Goal: Transaction & Acquisition: Purchase product/service

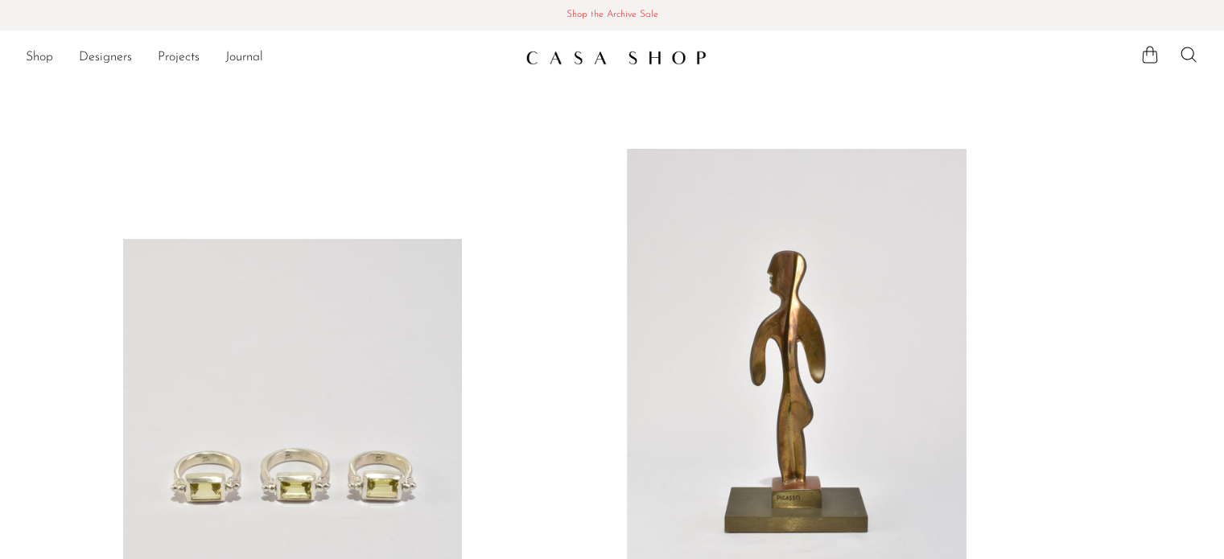
click at [628, 21] on span "Shop the Archive Sale" at bounding box center [612, 15] width 1199 height 18
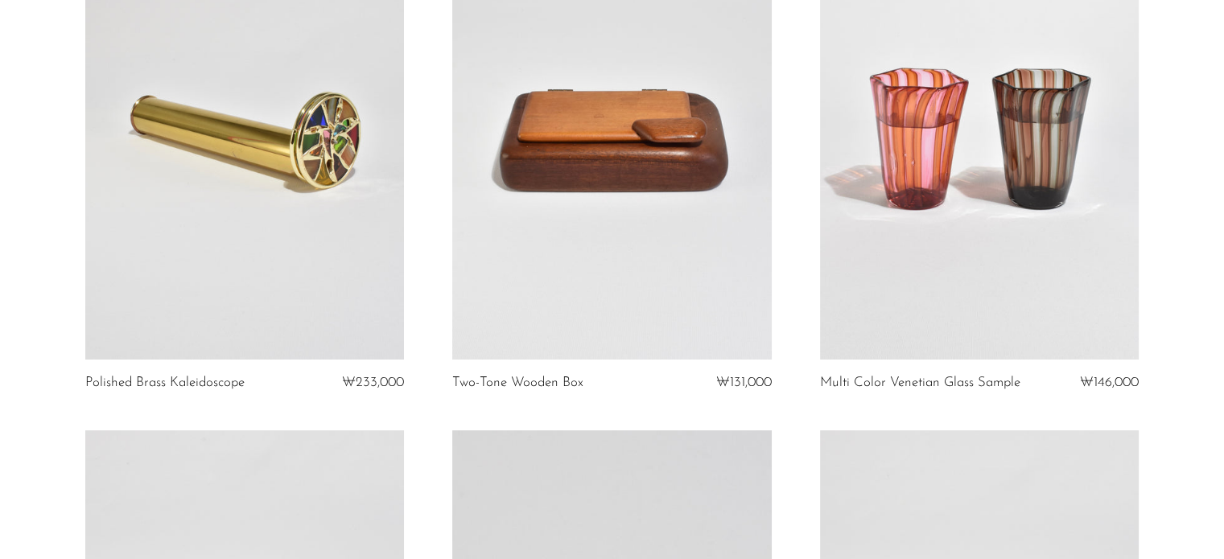
scroll to position [241, 0]
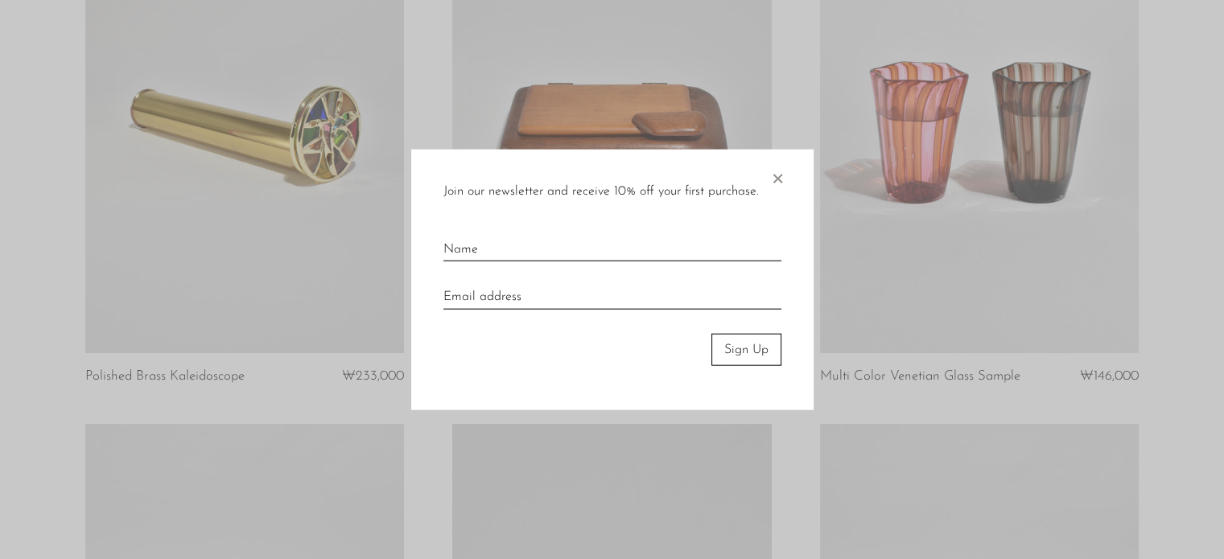
click at [778, 186] on span "×" at bounding box center [777, 175] width 16 height 52
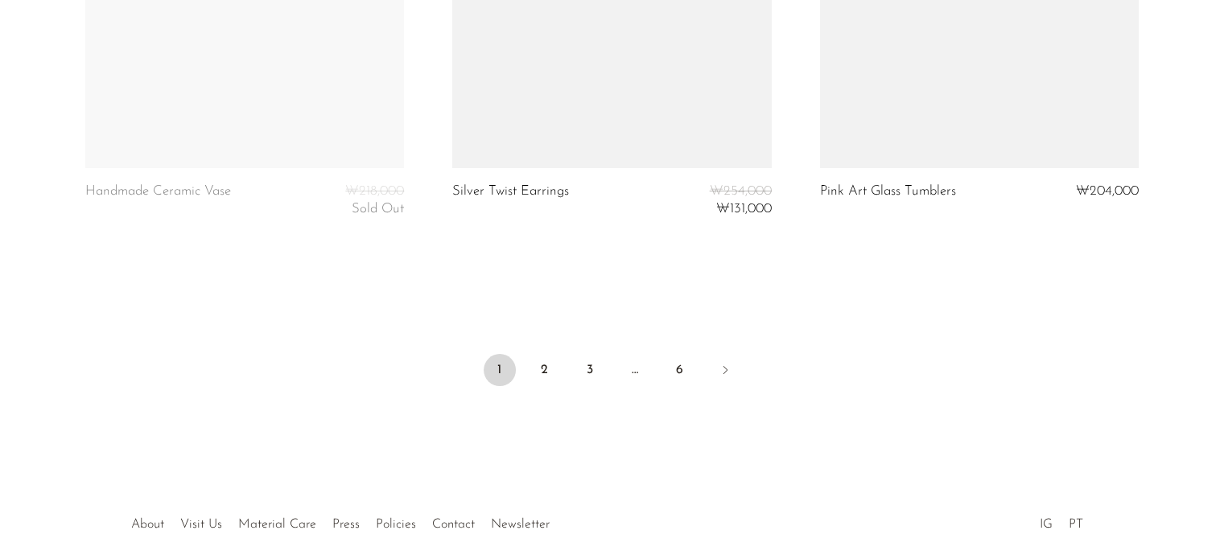
scroll to position [6301, 0]
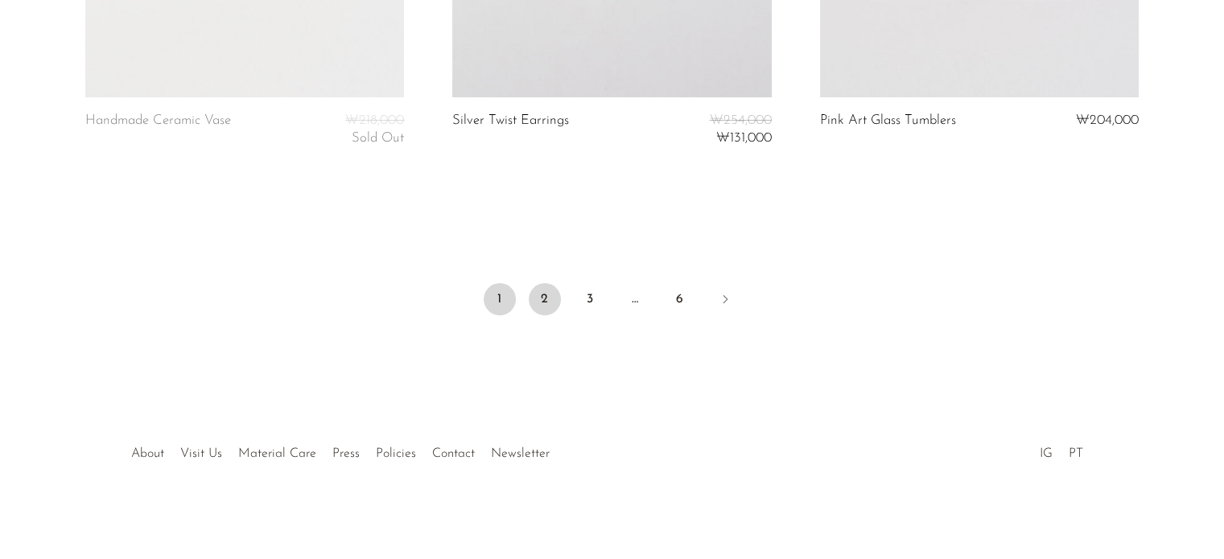
click at [534, 299] on link "2" at bounding box center [545, 299] width 32 height 32
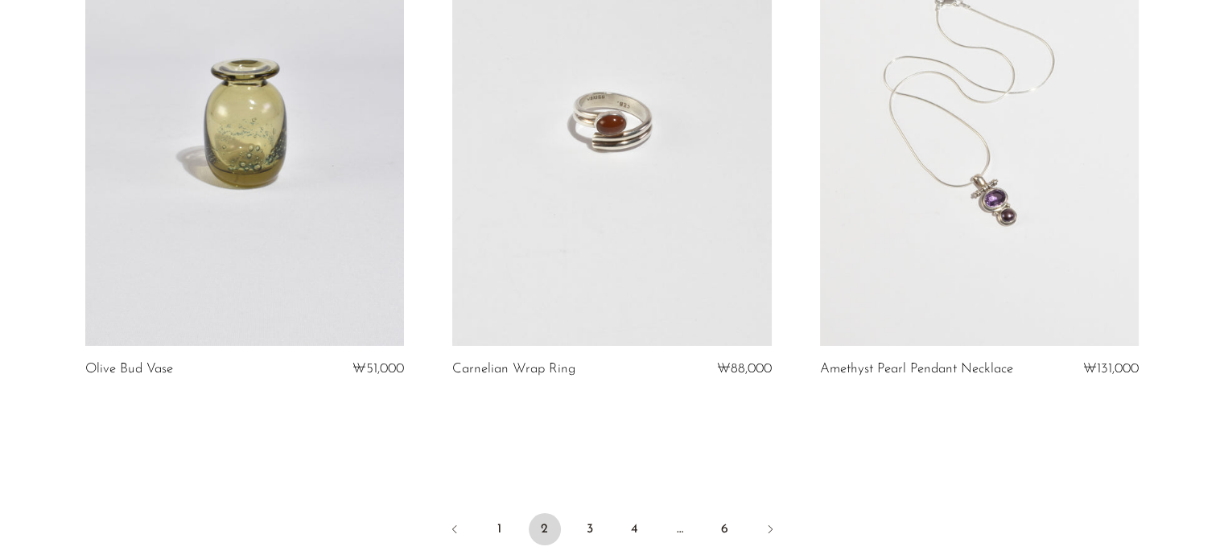
scroll to position [6085, 0]
click at [596, 527] on link "3" at bounding box center [590, 530] width 32 height 32
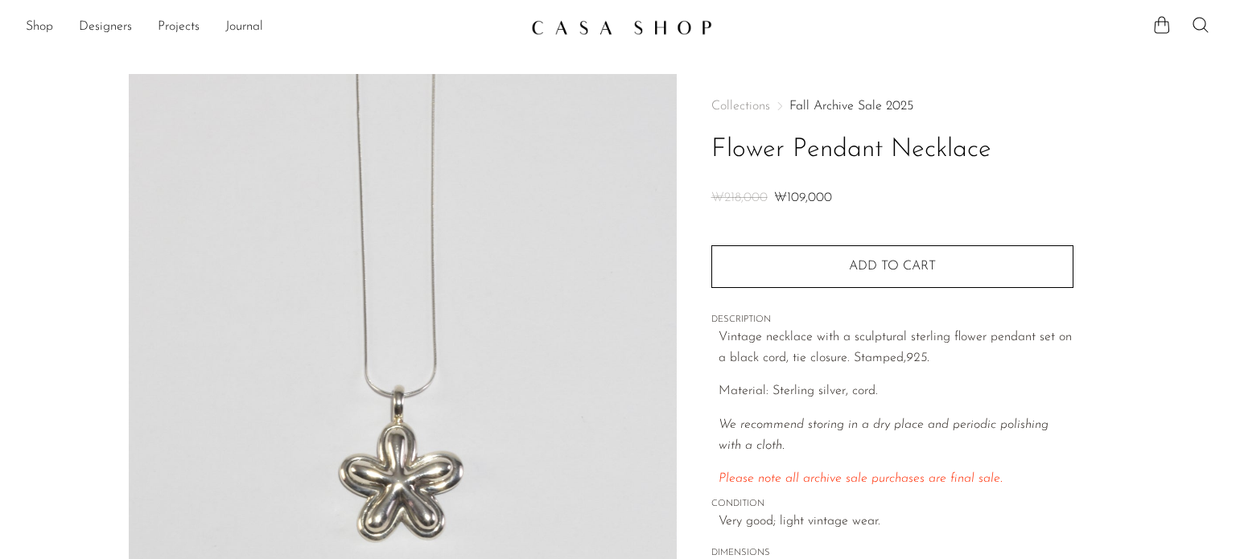
click at [878, 291] on div "Collections Fall Archive Sale 2025 Flower Pendant Necklace ₩218,000 ₩109,000 Qu…" at bounding box center [893, 357] width 362 height 567
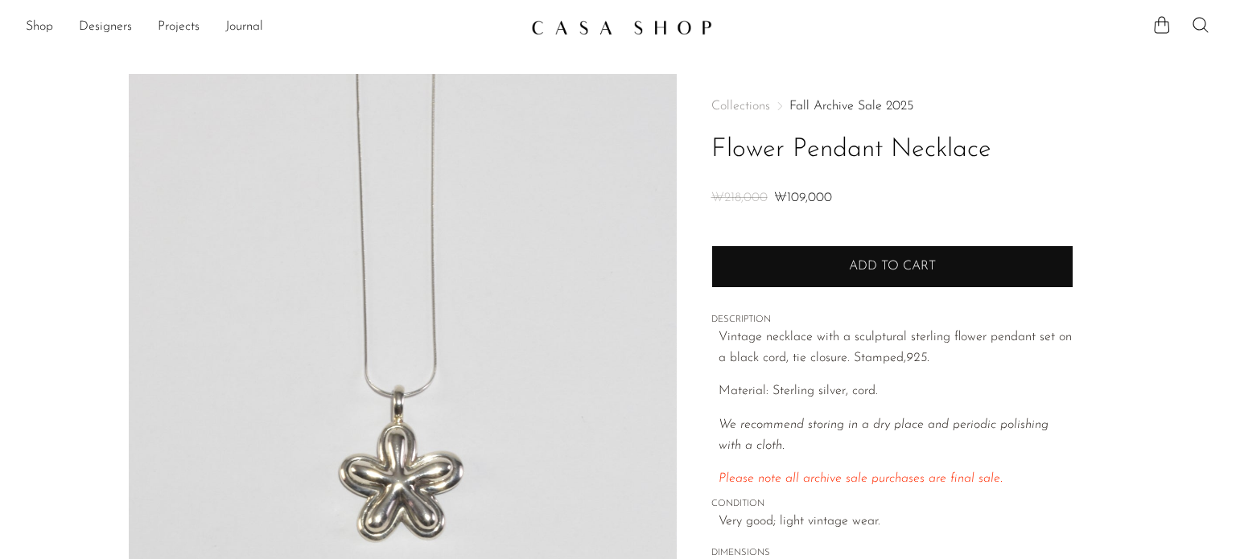
click at [849, 264] on span "Add to cart" at bounding box center [892, 266] width 87 height 15
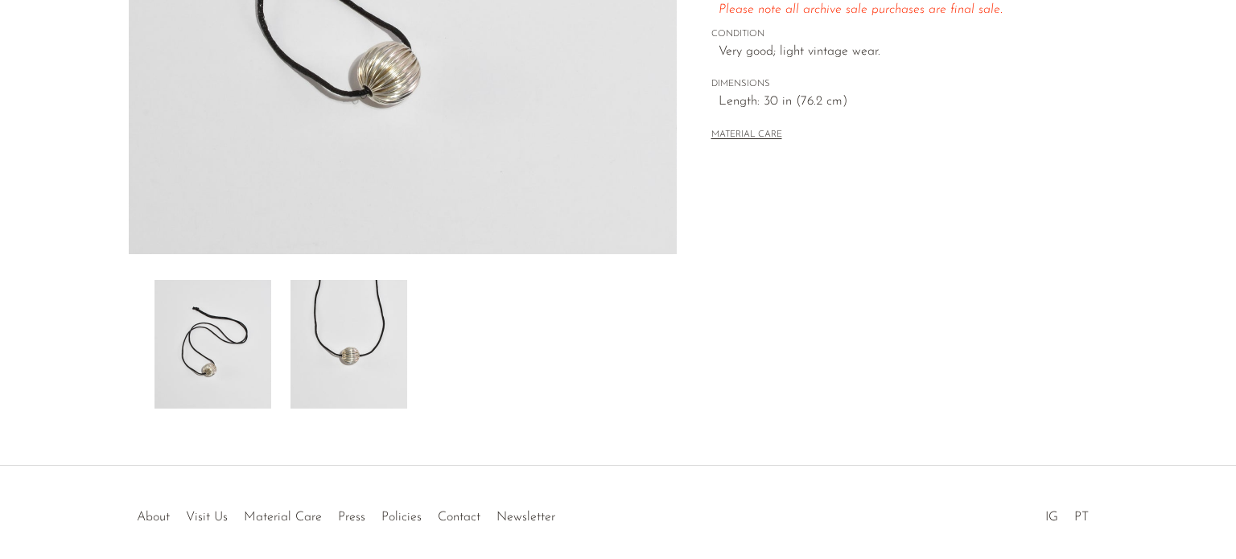
scroll to position [425, 0]
click at [381, 353] on img at bounding box center [349, 342] width 117 height 129
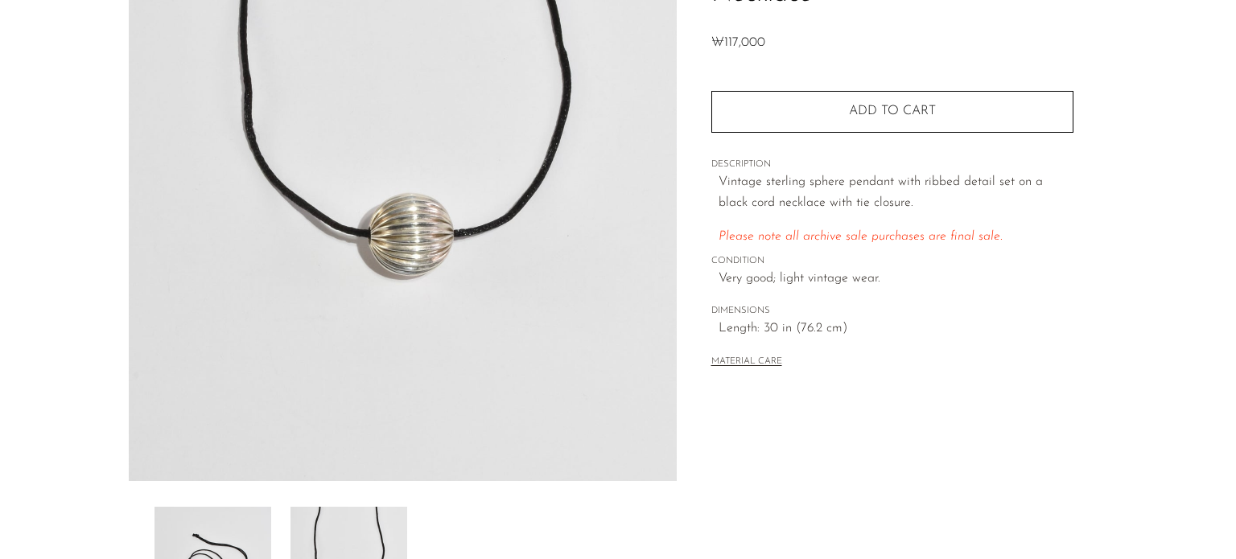
scroll to position [185, 0]
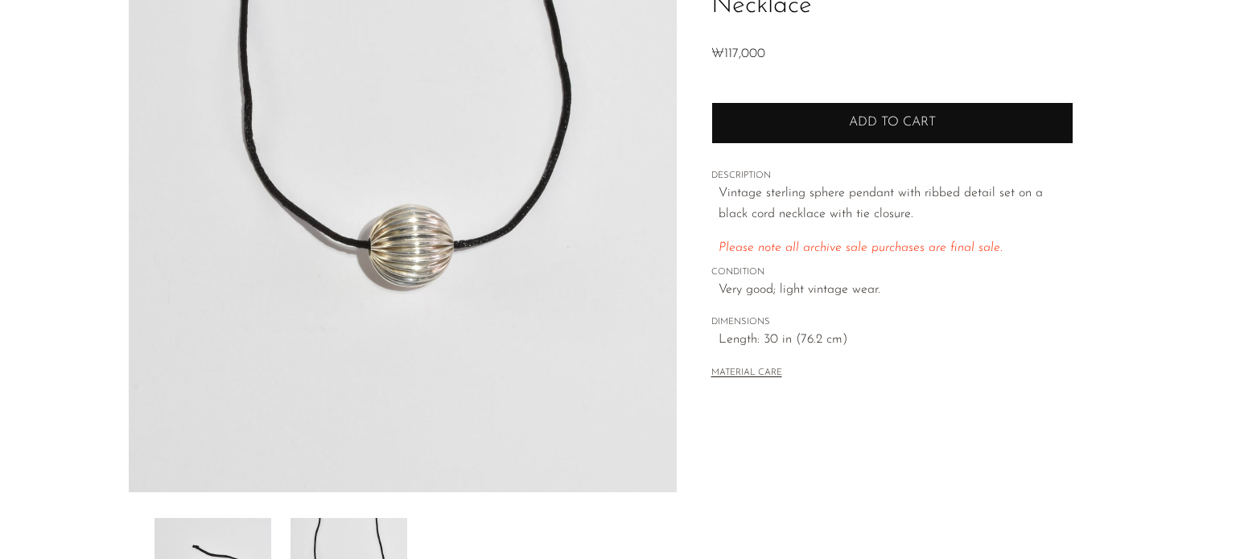
click at [899, 129] on span "Add to cart" at bounding box center [892, 122] width 87 height 15
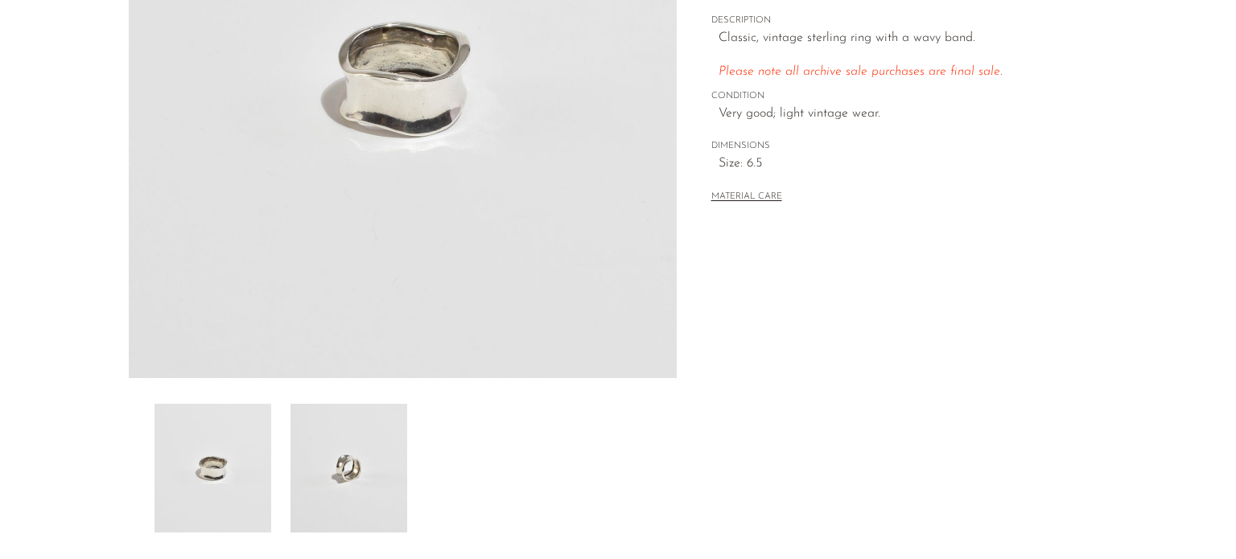
scroll to position [319, 0]
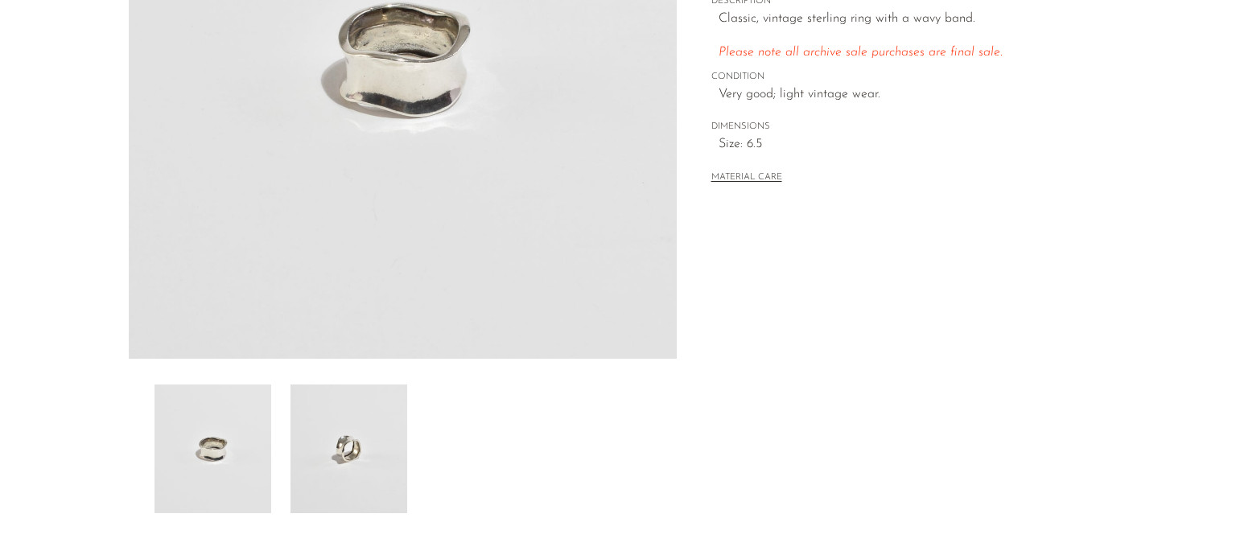
click at [335, 467] on img at bounding box center [349, 449] width 117 height 129
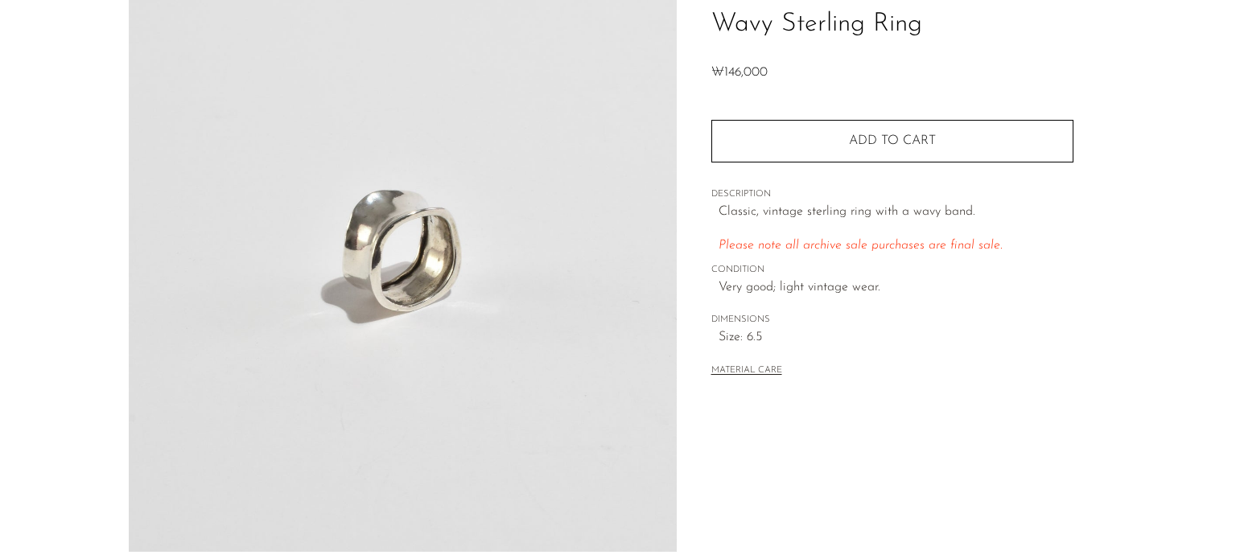
scroll to position [125, 0]
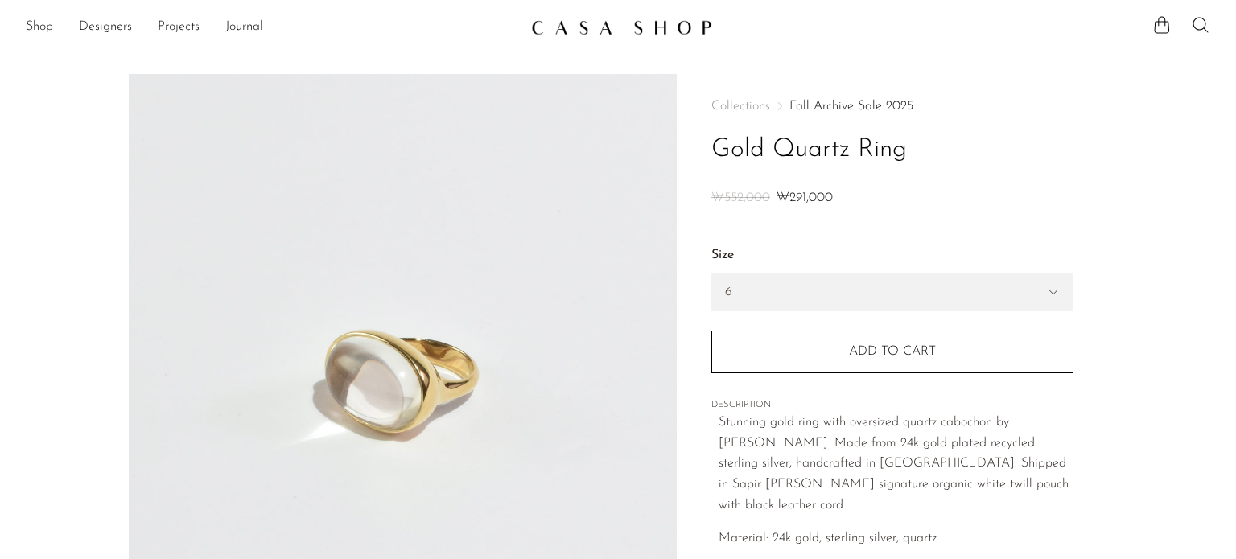
scroll to position [153, 0]
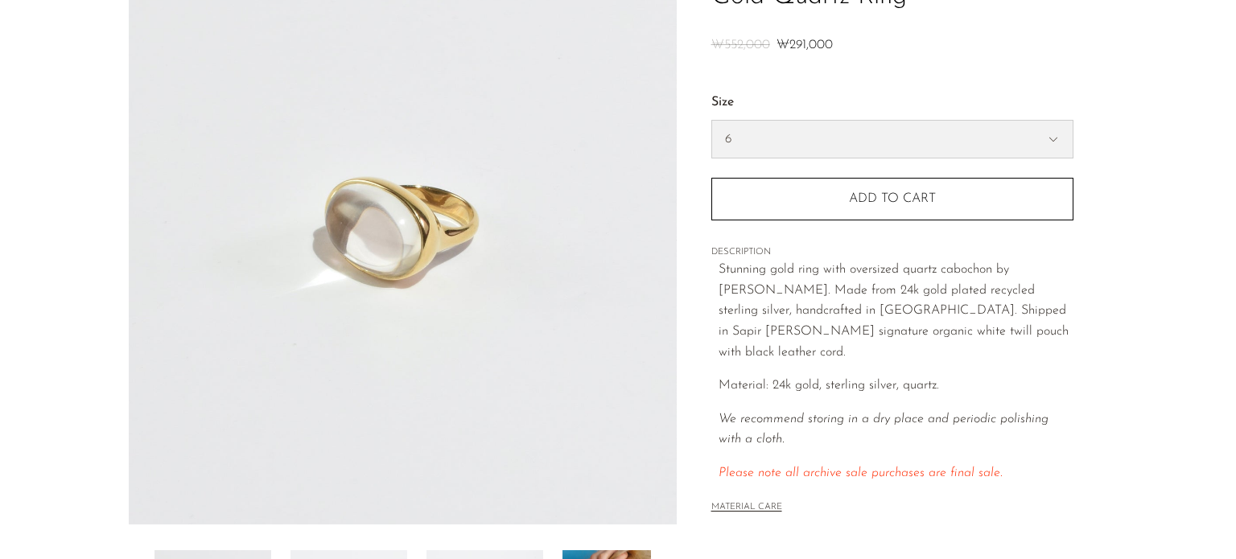
click at [802, 137] on select "5 6 7" at bounding box center [892, 139] width 361 height 37
click at [830, 268] on p "Stunning gold ring with oversized quartz cabochon by Sapir Bachar. Made from 24…" at bounding box center [896, 311] width 355 height 103
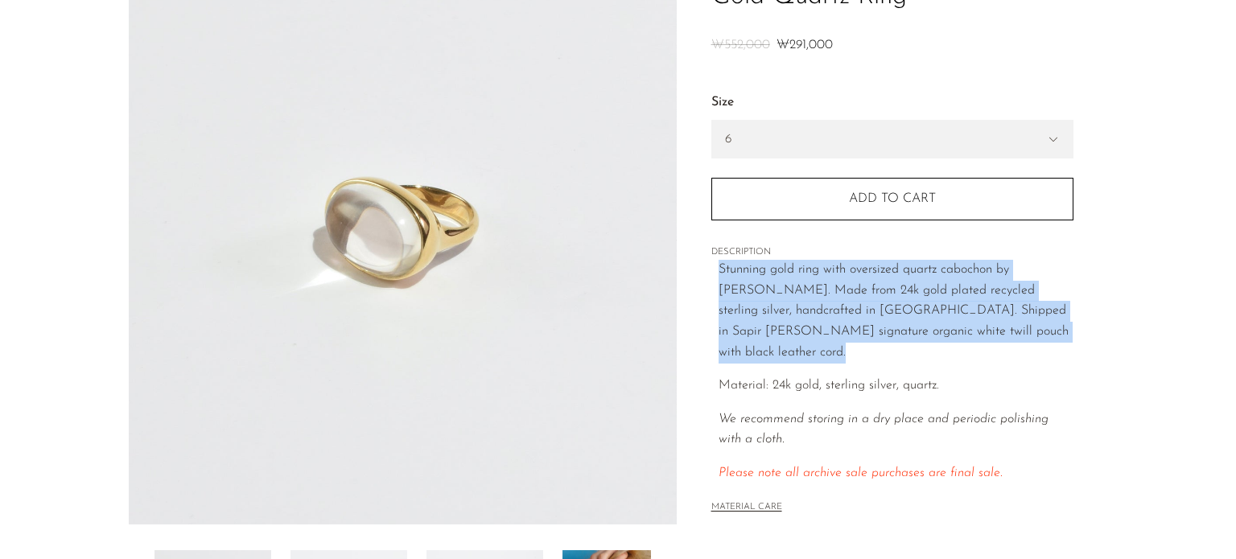
click at [830, 268] on p "Stunning gold ring with oversized quartz cabochon by Sapir Bachar. Made from 24…" at bounding box center [896, 311] width 355 height 103
click at [824, 315] on p "Stunning gold ring with oversized quartz cabochon by Sapir Bachar. Made from 24…" at bounding box center [896, 311] width 355 height 103
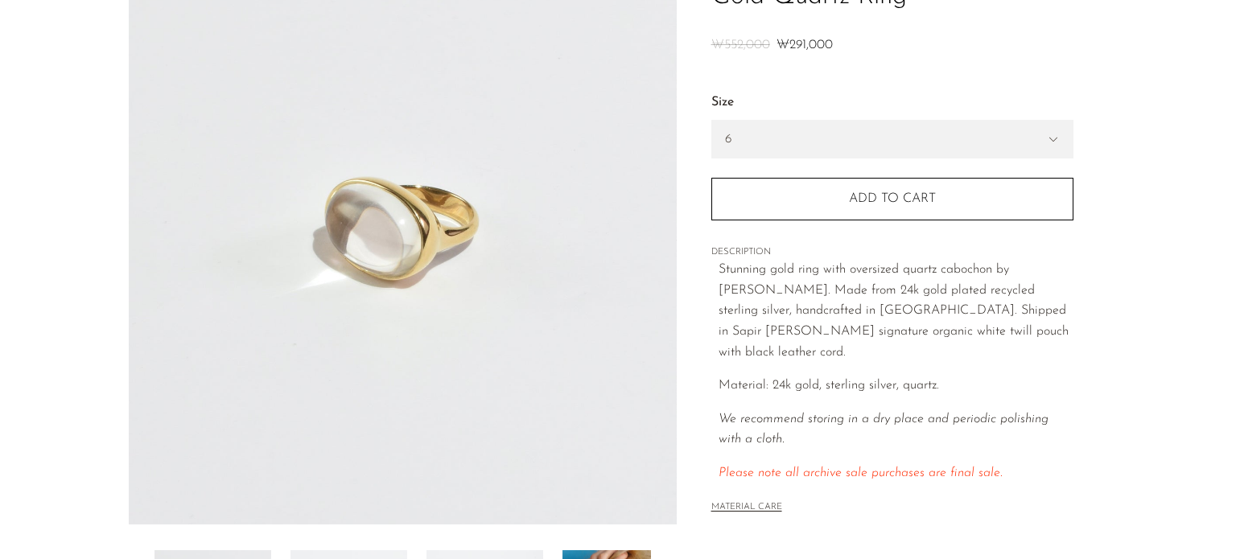
scroll to position [436, 0]
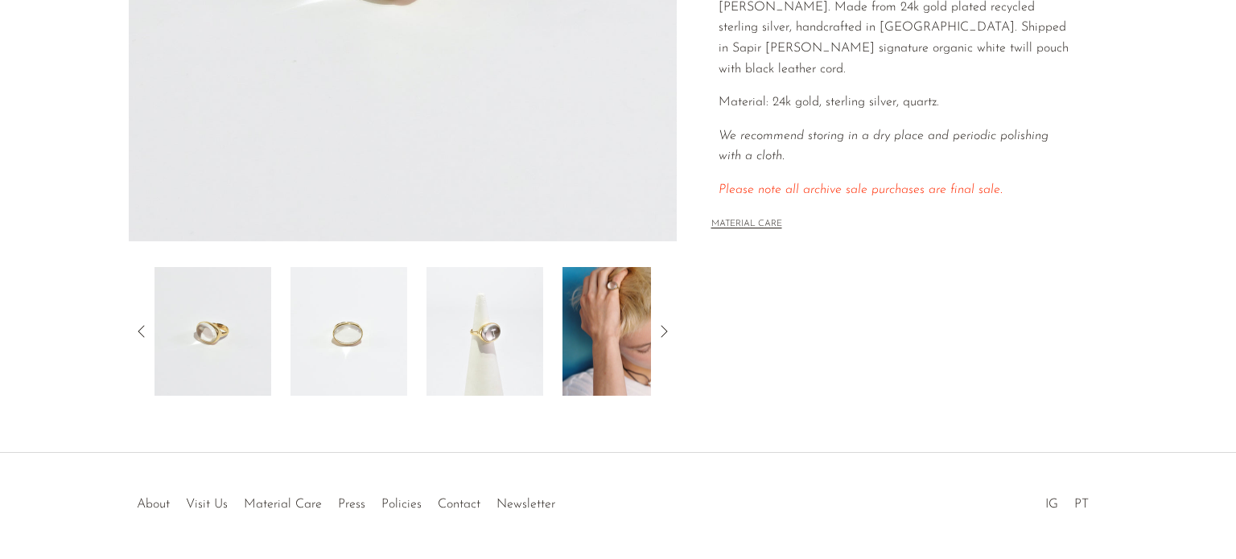
click at [570, 366] on img at bounding box center [621, 331] width 117 height 129
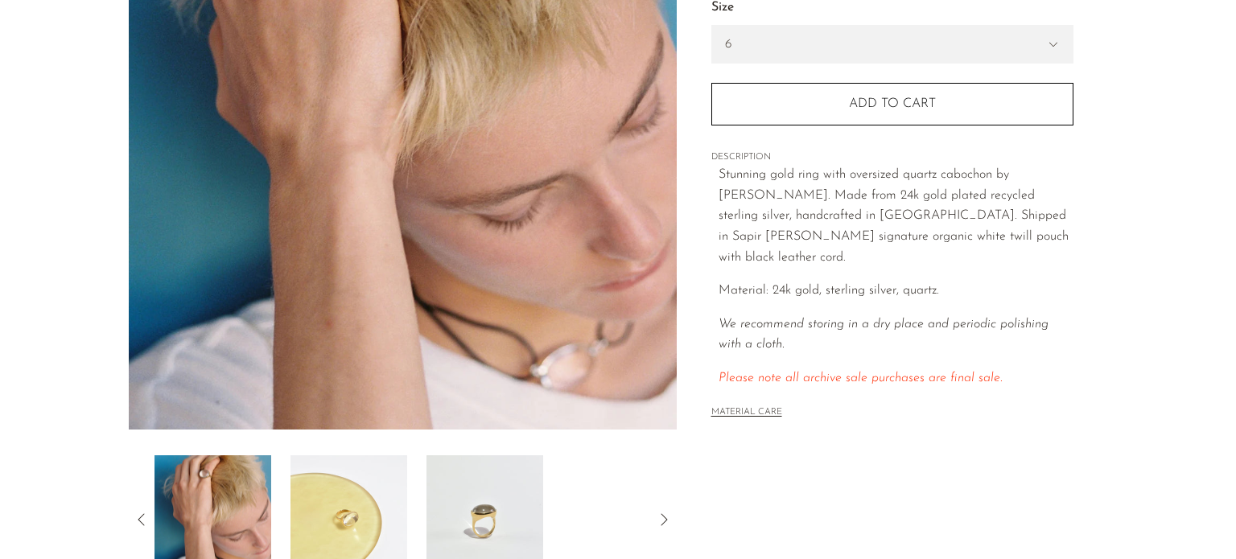
scroll to position [328, 0]
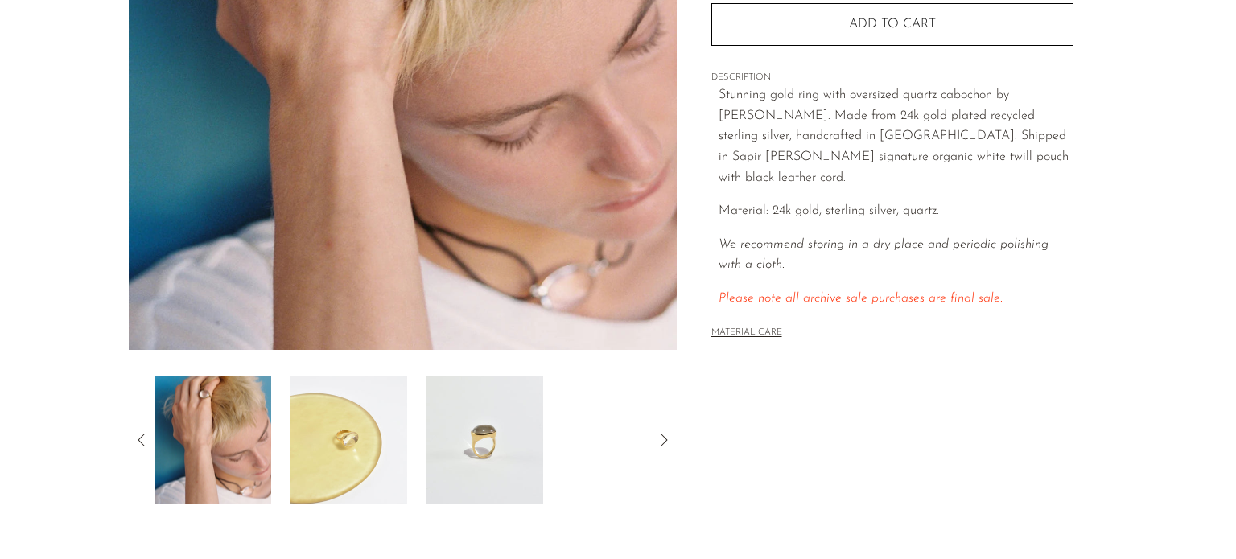
click at [461, 450] on img at bounding box center [485, 440] width 117 height 129
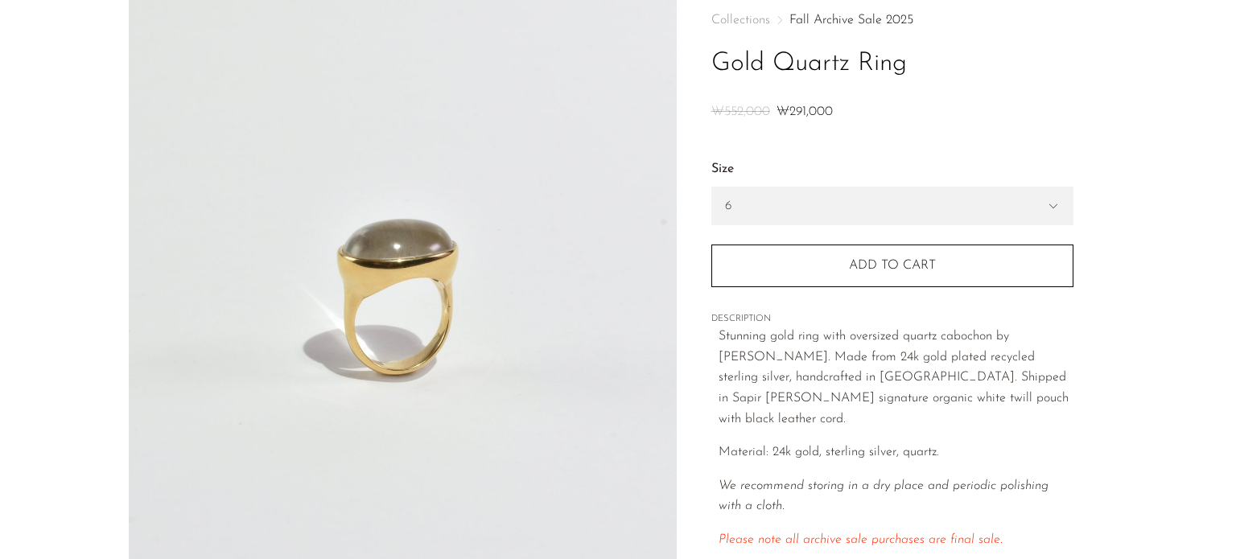
scroll to position [280, 0]
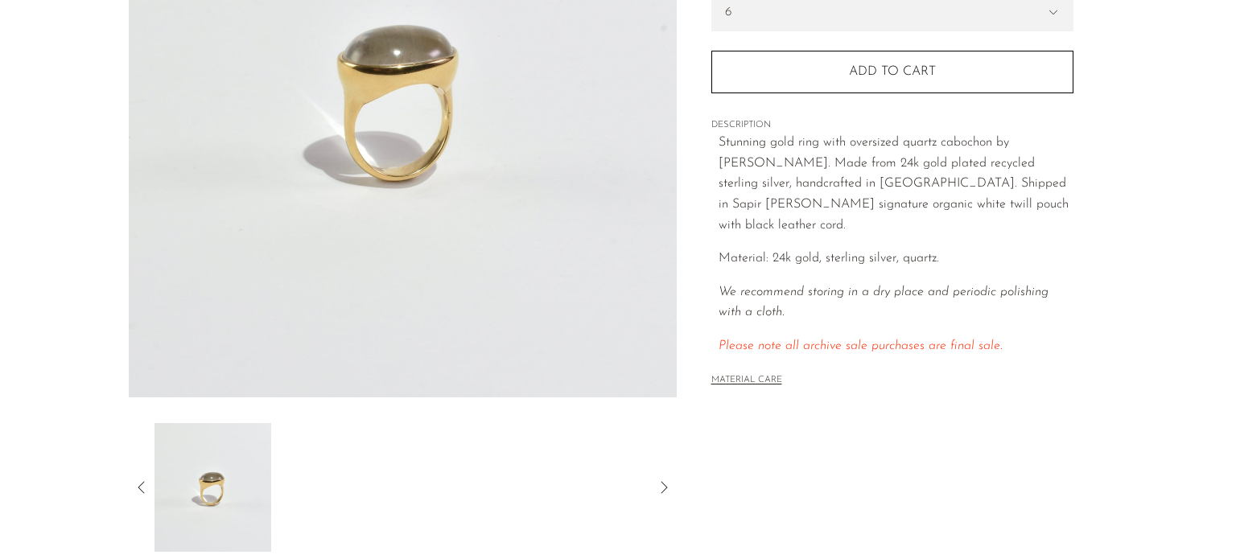
click at [146, 495] on icon at bounding box center [141, 487] width 19 height 19
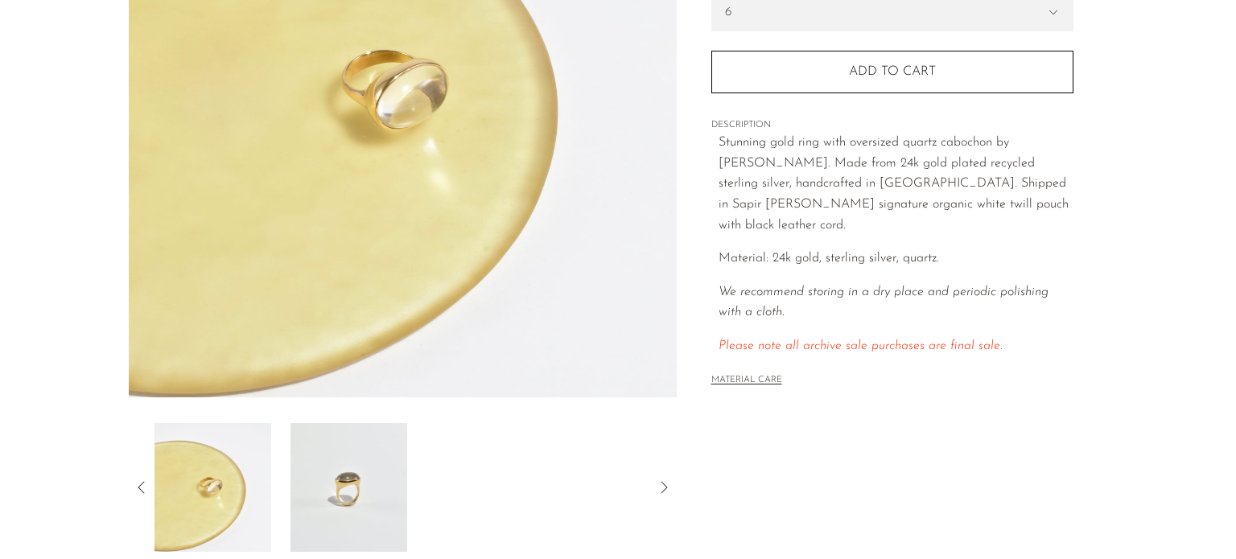
click at [203, 510] on img at bounding box center [213, 487] width 117 height 129
click at [141, 482] on icon at bounding box center [141, 487] width 19 height 19
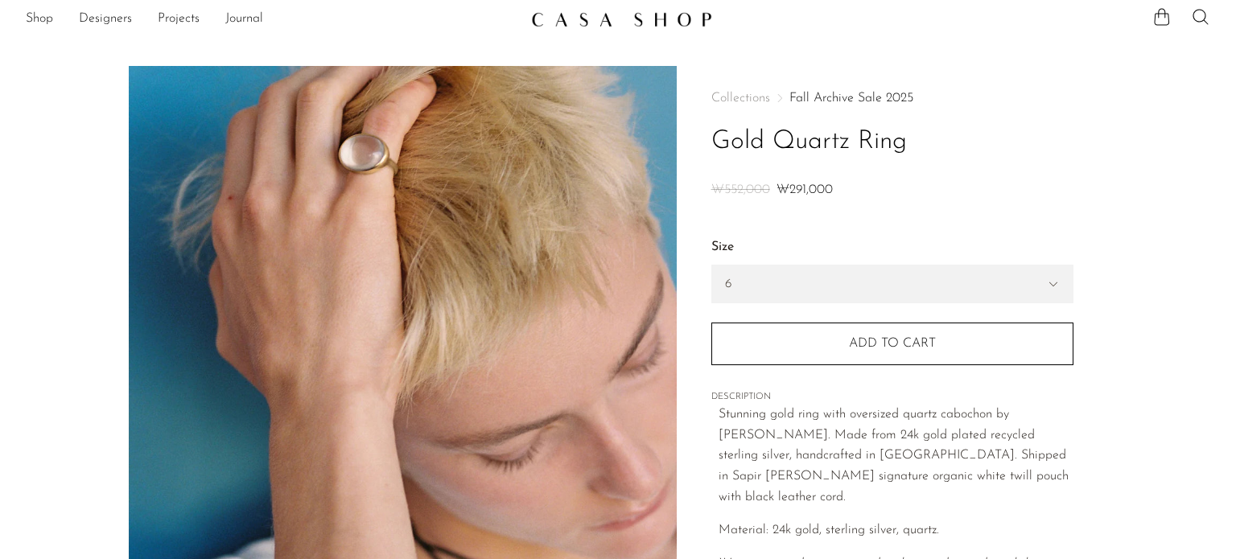
scroll to position [0, 0]
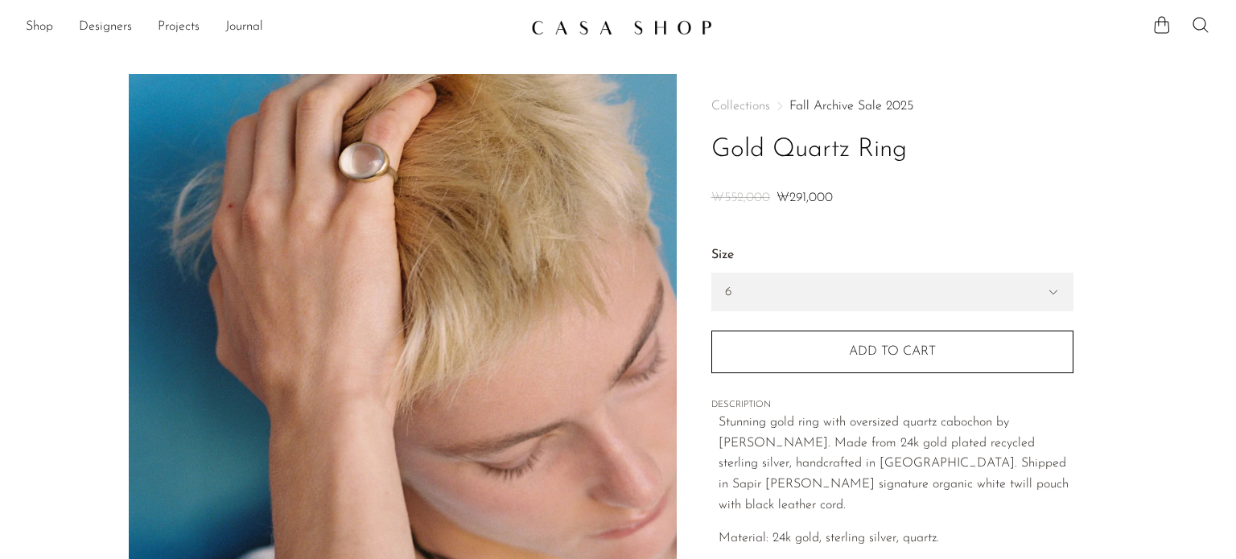
click at [807, 270] on div "Size 5 6 7" at bounding box center [893, 278] width 362 height 66
click at [815, 282] on select "5 6 7" at bounding box center [892, 292] width 361 height 37
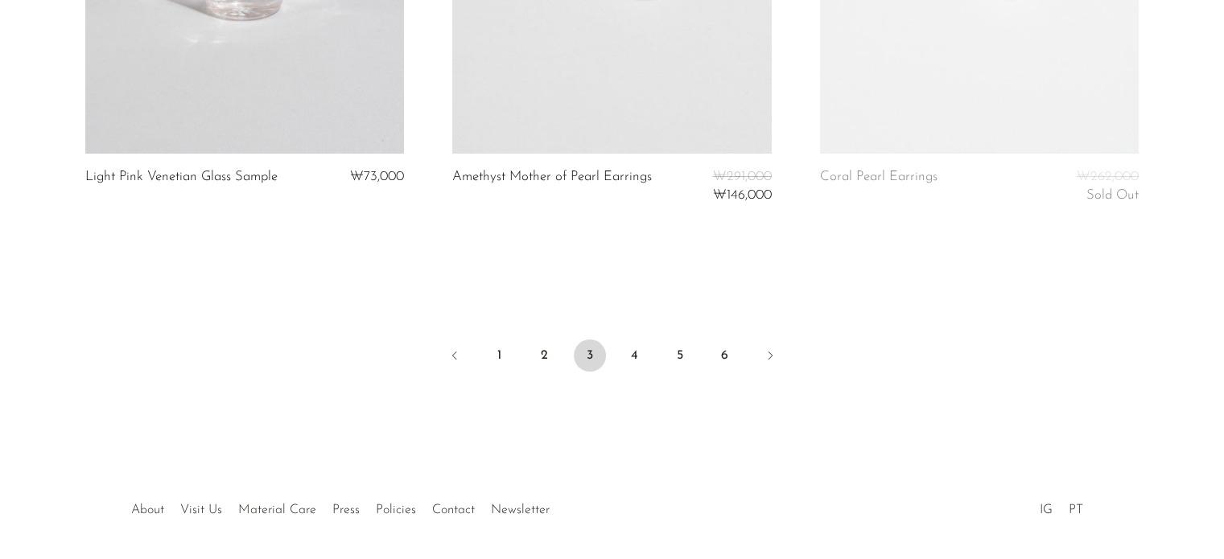
scroll to position [6320, 0]
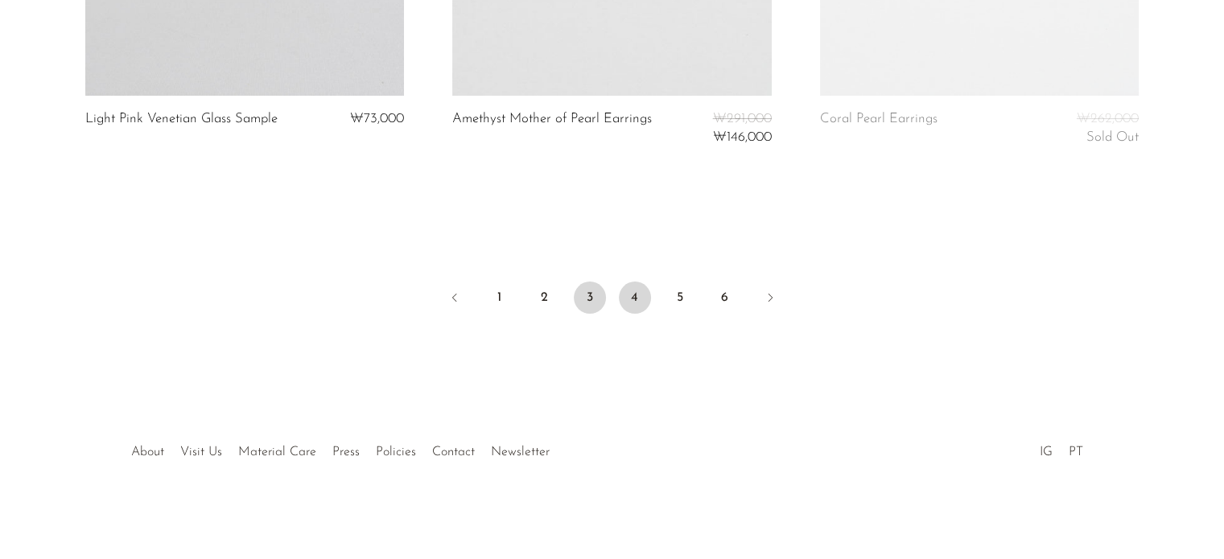
click at [633, 305] on link "4" at bounding box center [635, 298] width 32 height 32
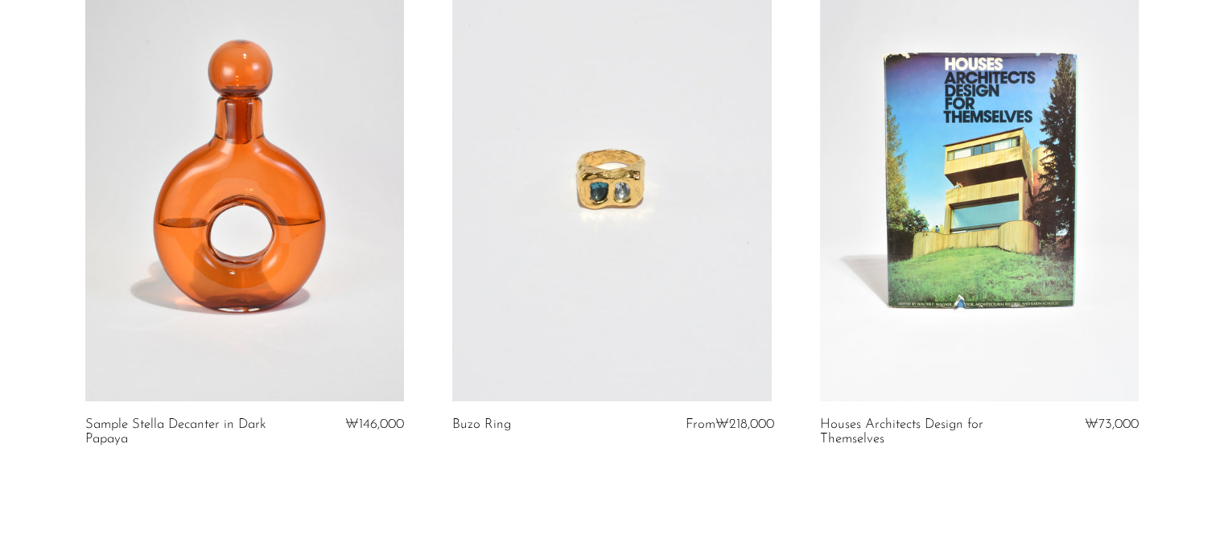
scroll to position [6385, 0]
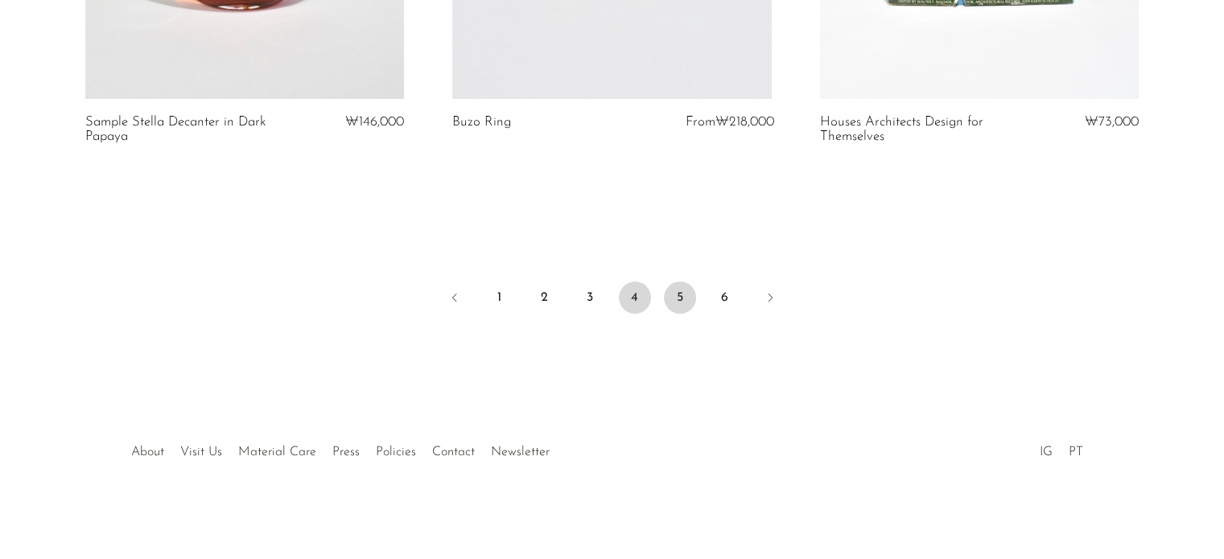
click at [673, 304] on link "5" at bounding box center [680, 298] width 32 height 32
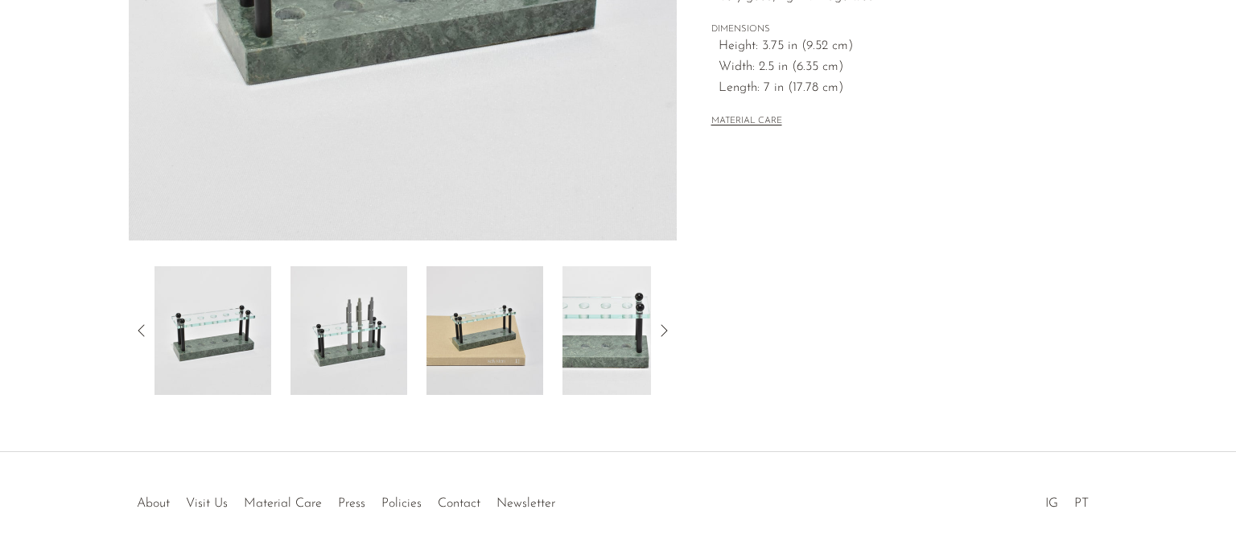
scroll to position [438, 0]
click at [482, 353] on img at bounding box center [485, 330] width 117 height 129
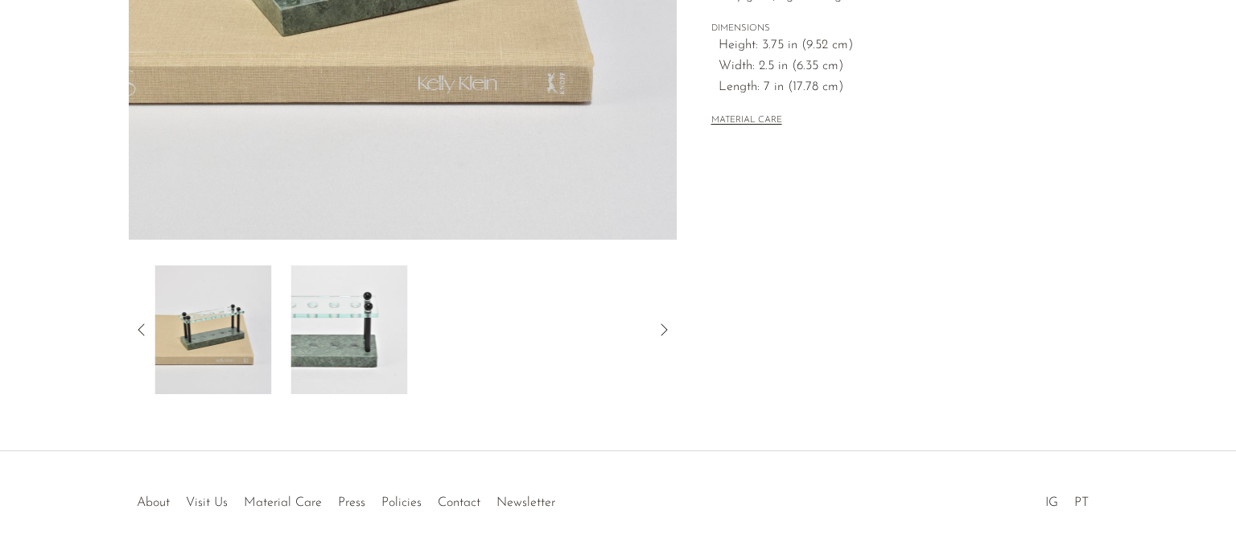
scroll to position [0, 0]
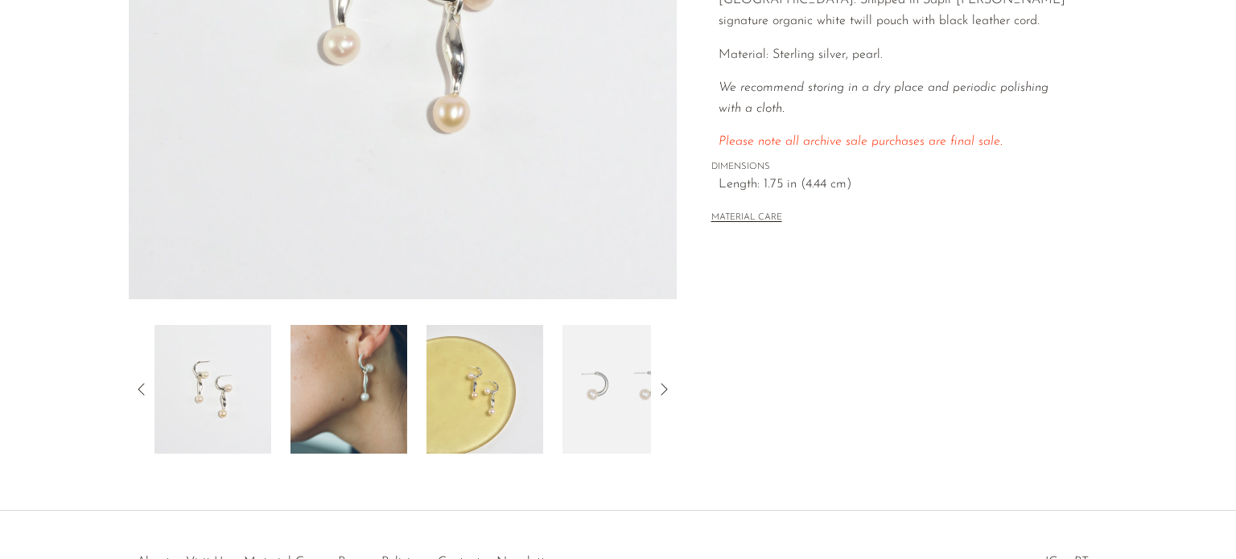
scroll to position [407, 0]
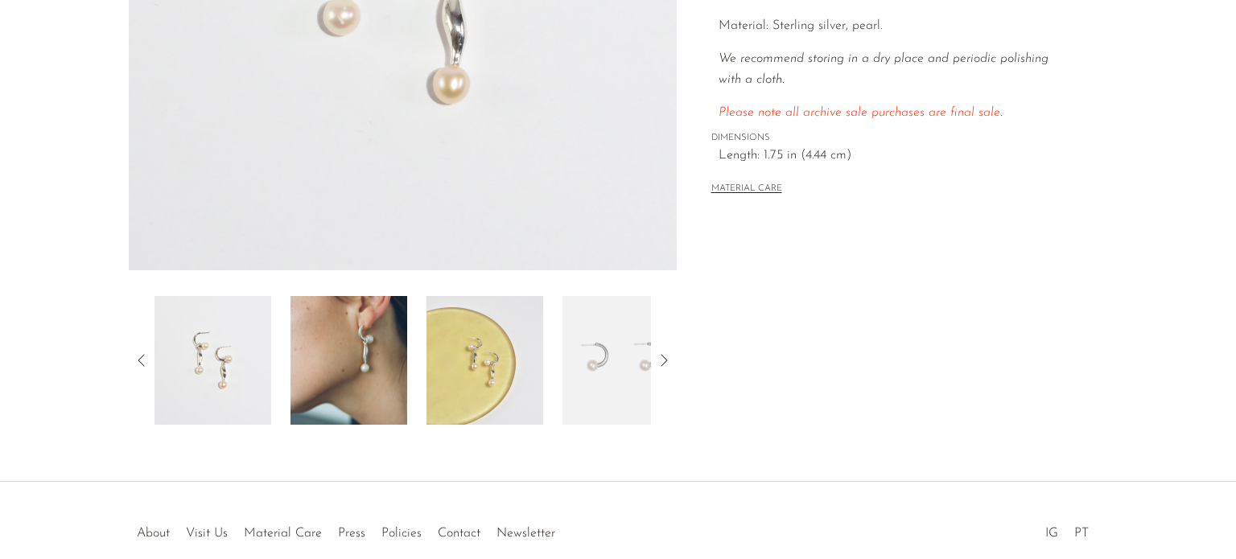
click at [365, 365] on img at bounding box center [349, 360] width 117 height 129
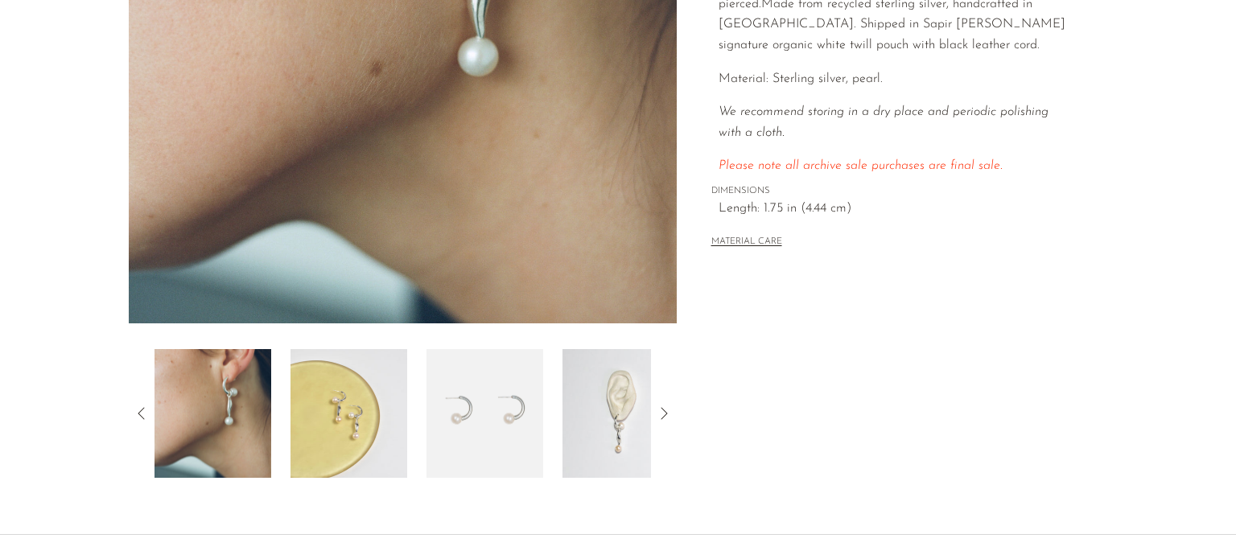
scroll to position [356, 0]
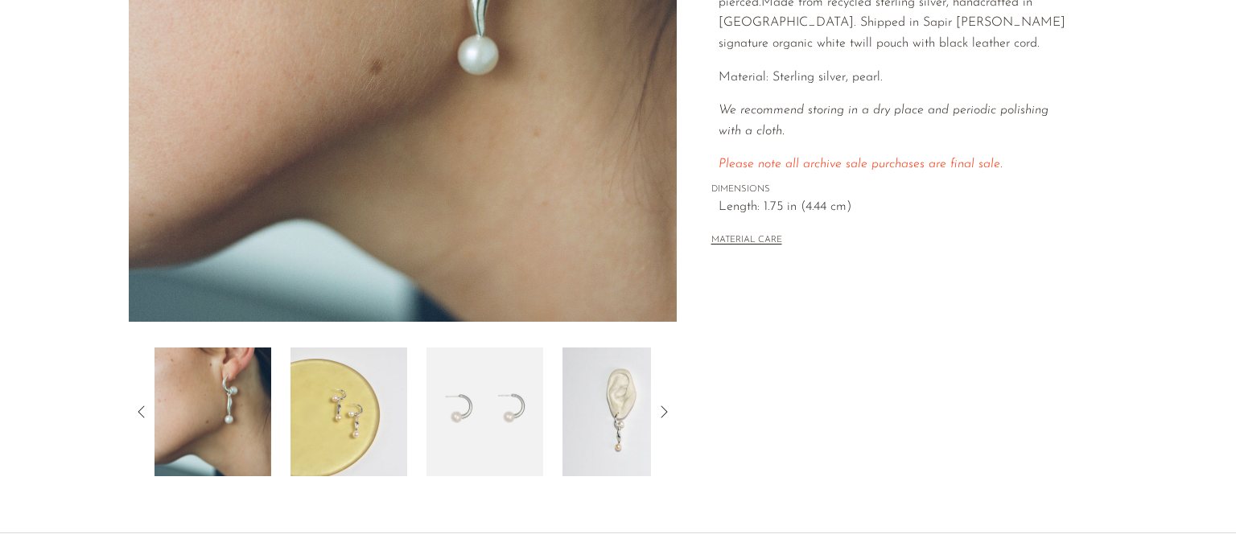
click at [615, 421] on img at bounding box center [621, 412] width 117 height 129
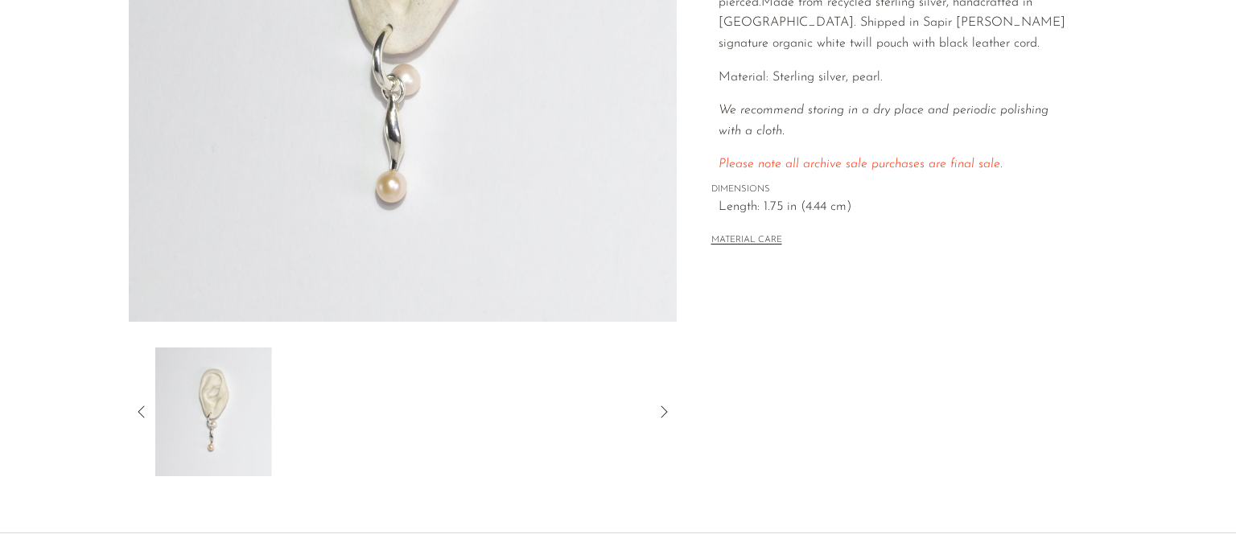
scroll to position [0, 0]
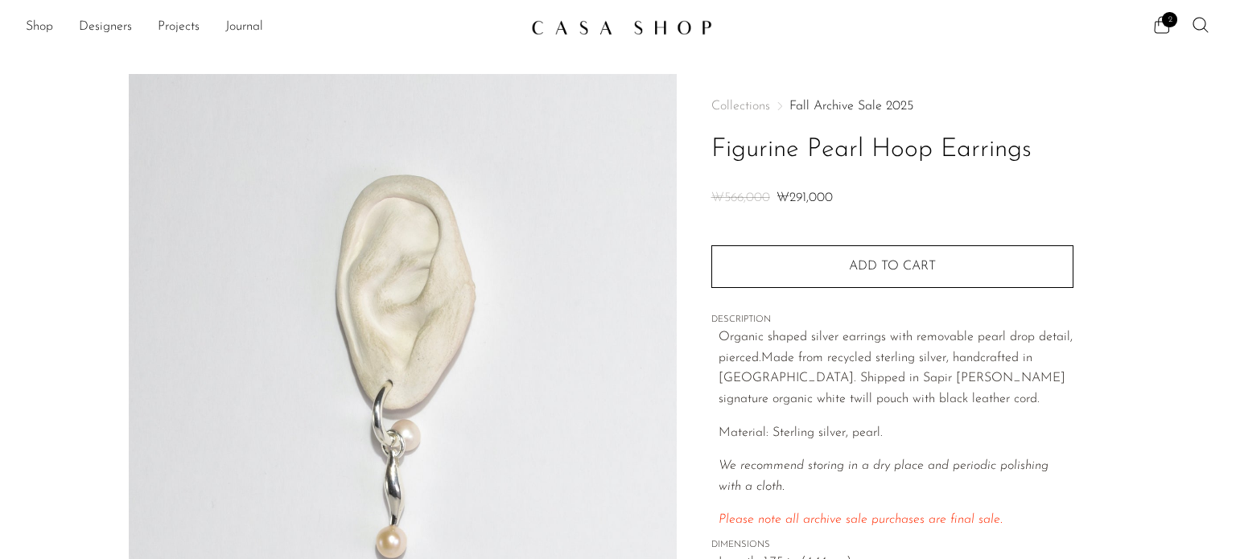
click at [834, 149] on h1 "Figurine Pearl Hoop Earrings" at bounding box center [893, 150] width 362 height 41
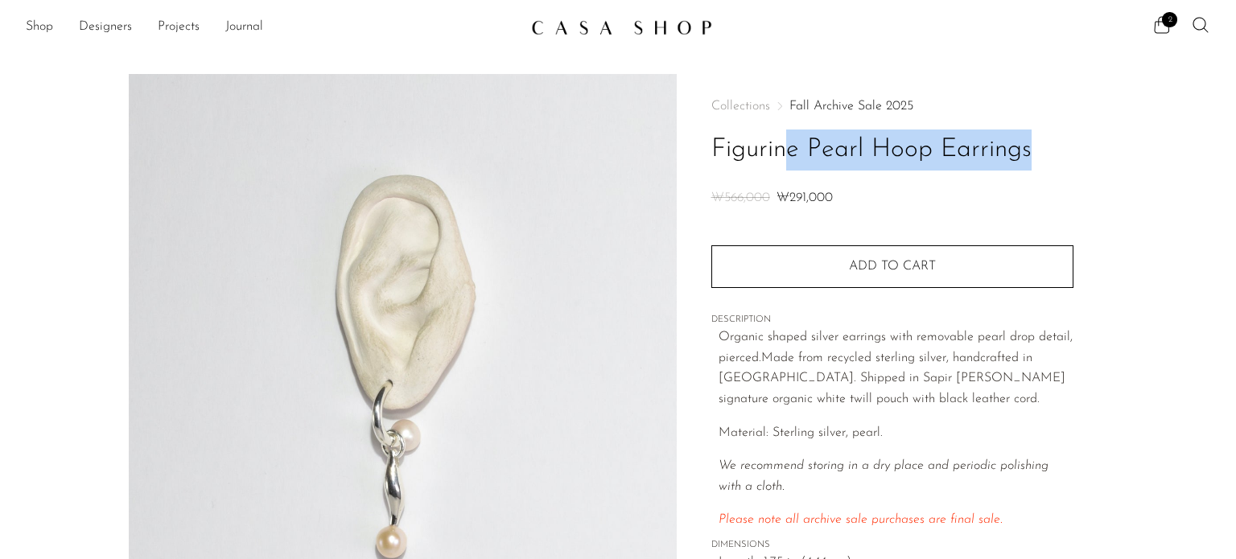
click at [834, 149] on h1 "Figurine Pearl Hoop Earrings" at bounding box center [893, 150] width 362 height 41
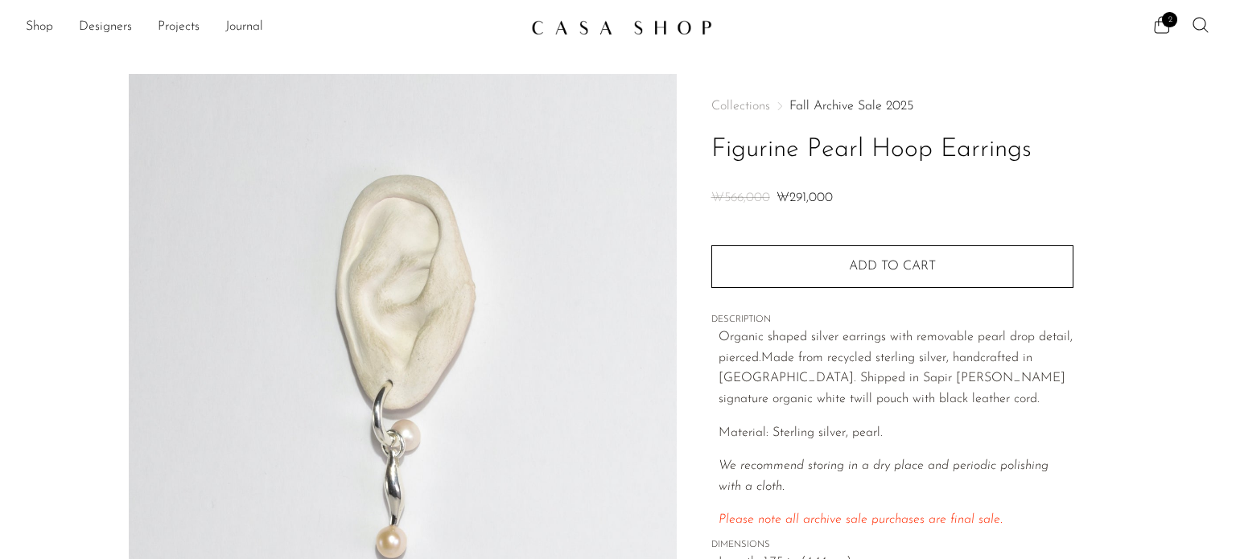
click at [733, 215] on div "Collections Fall Archive Sale 2025 Figurine Pearl Hoop Earrings ₩566,000 ₩291,0…" at bounding box center [893, 353] width 362 height 558
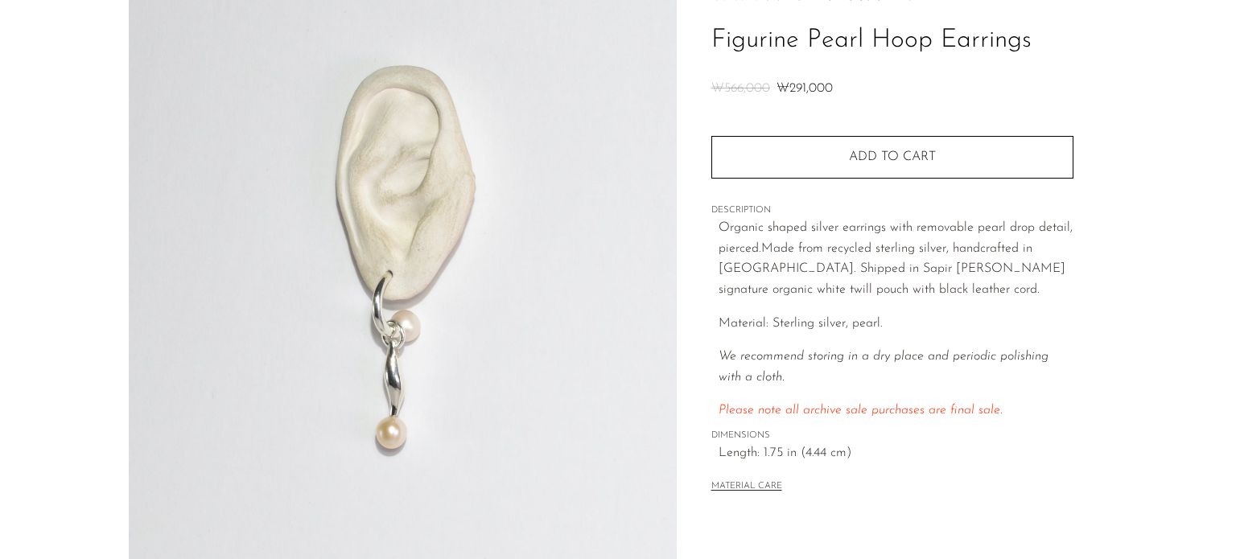
scroll to position [109, 0]
click at [765, 48] on h1 "Figurine Pearl Hoop Earrings" at bounding box center [893, 40] width 362 height 41
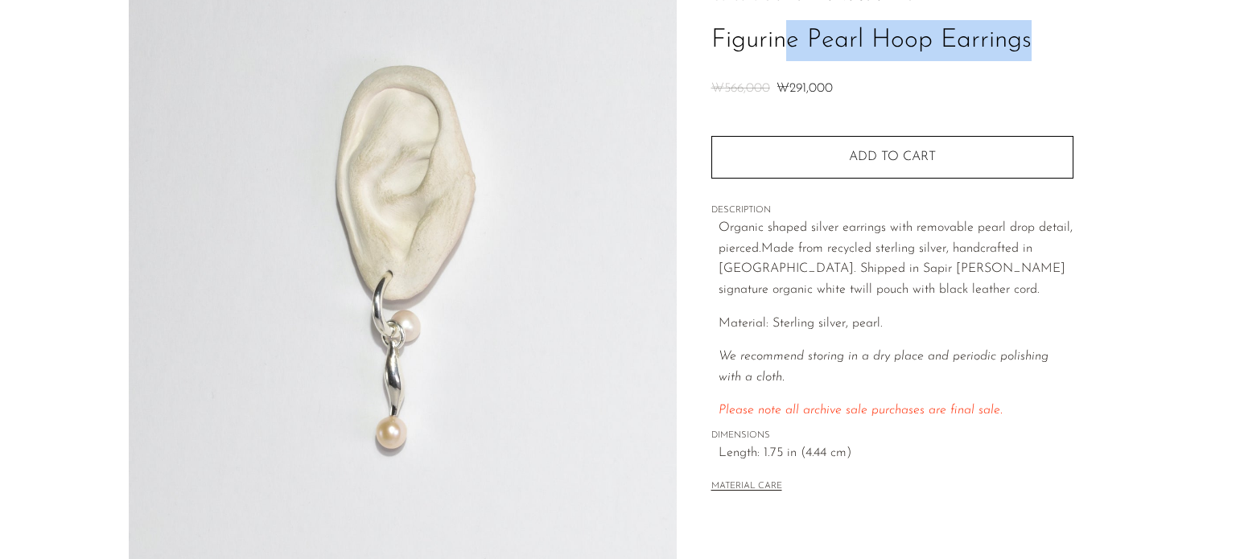
click at [765, 48] on h1 "Figurine Pearl Hoop Earrings" at bounding box center [893, 40] width 362 height 41
copy div "Figurine Pearl Hoop Earrings"
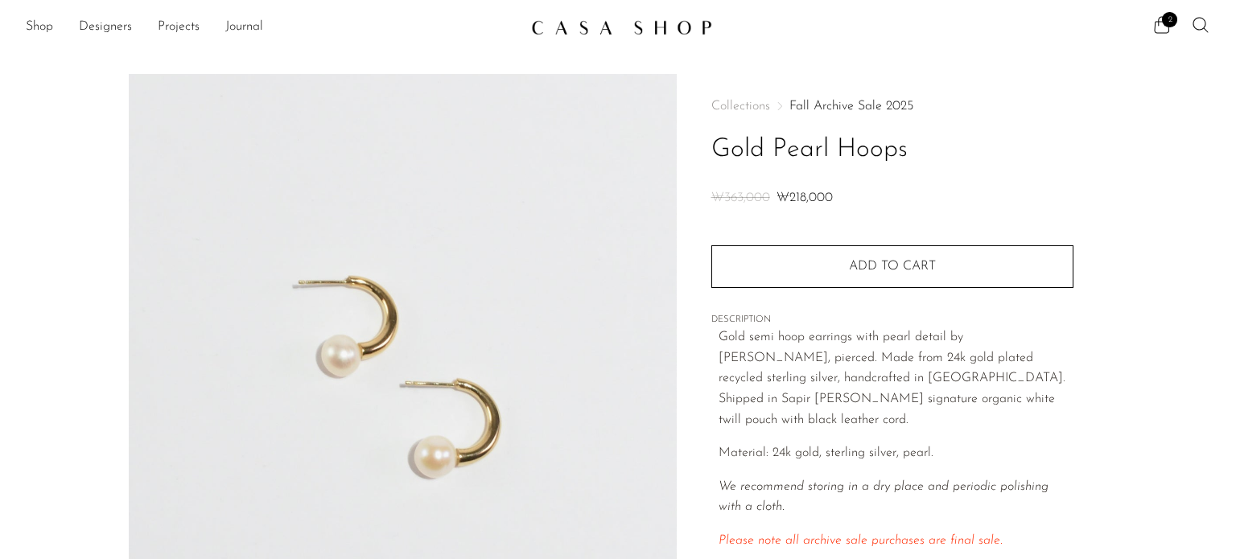
scroll to position [489, 0]
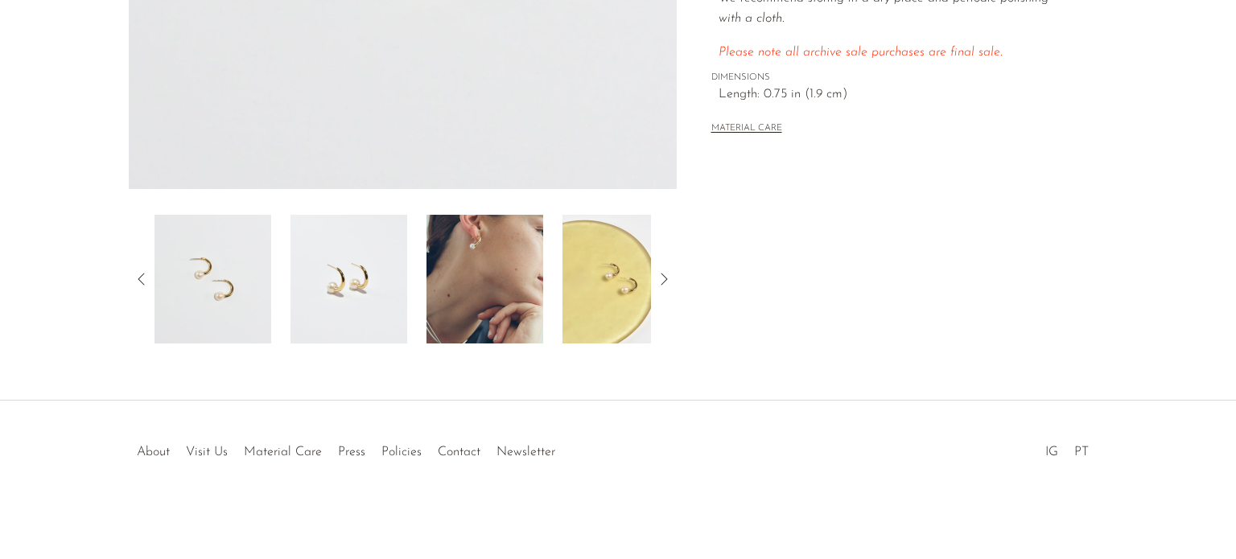
click at [441, 299] on img at bounding box center [485, 279] width 117 height 129
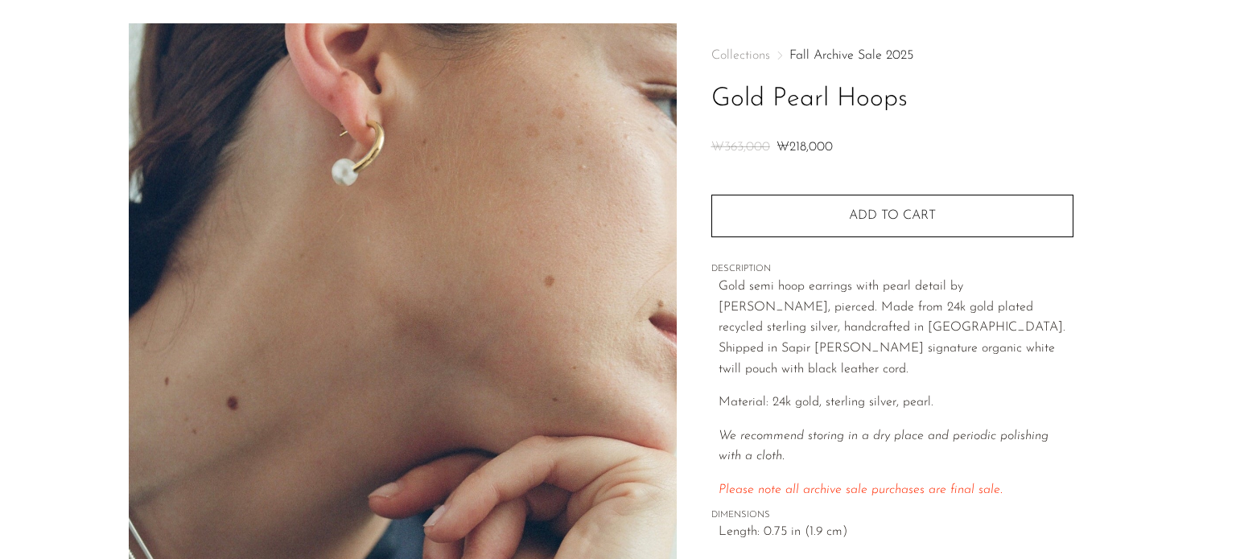
scroll to position [0, 0]
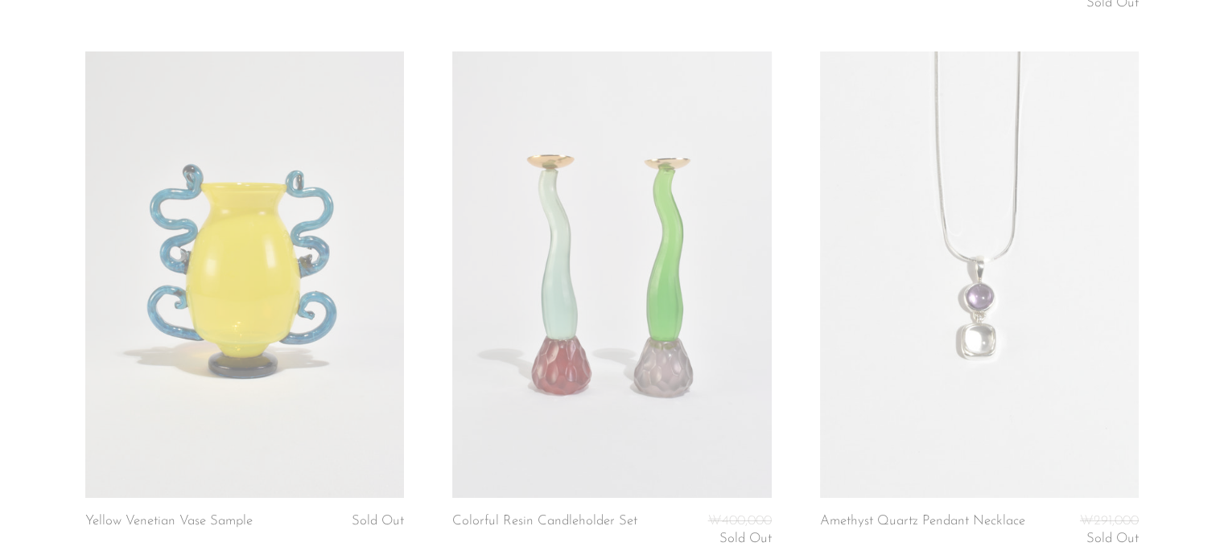
scroll to position [6338, 0]
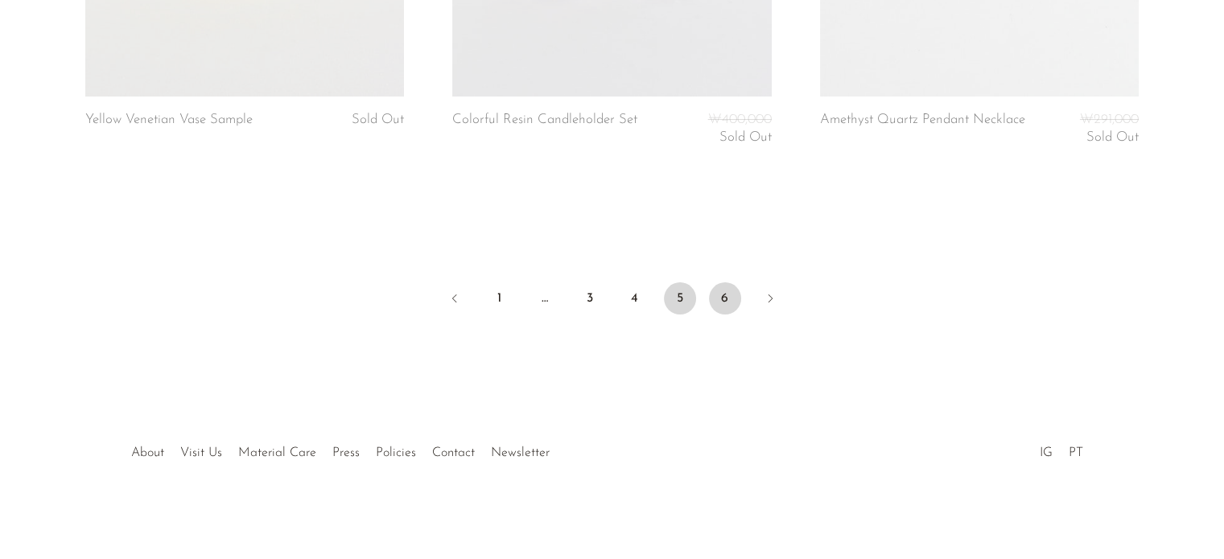
click at [734, 302] on link "6" at bounding box center [725, 299] width 32 height 32
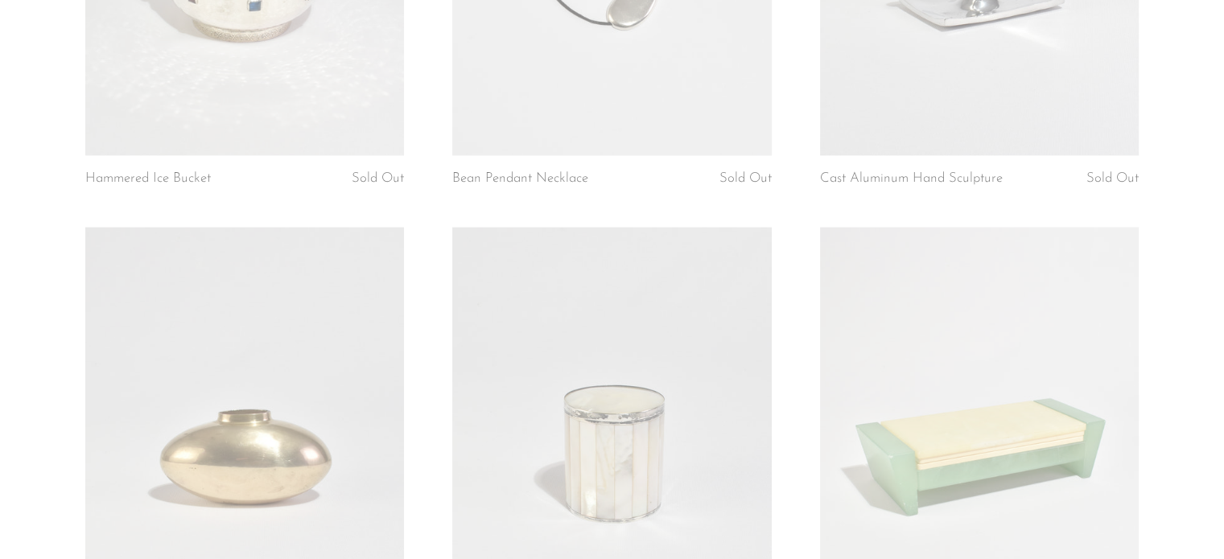
scroll to position [2359, 0]
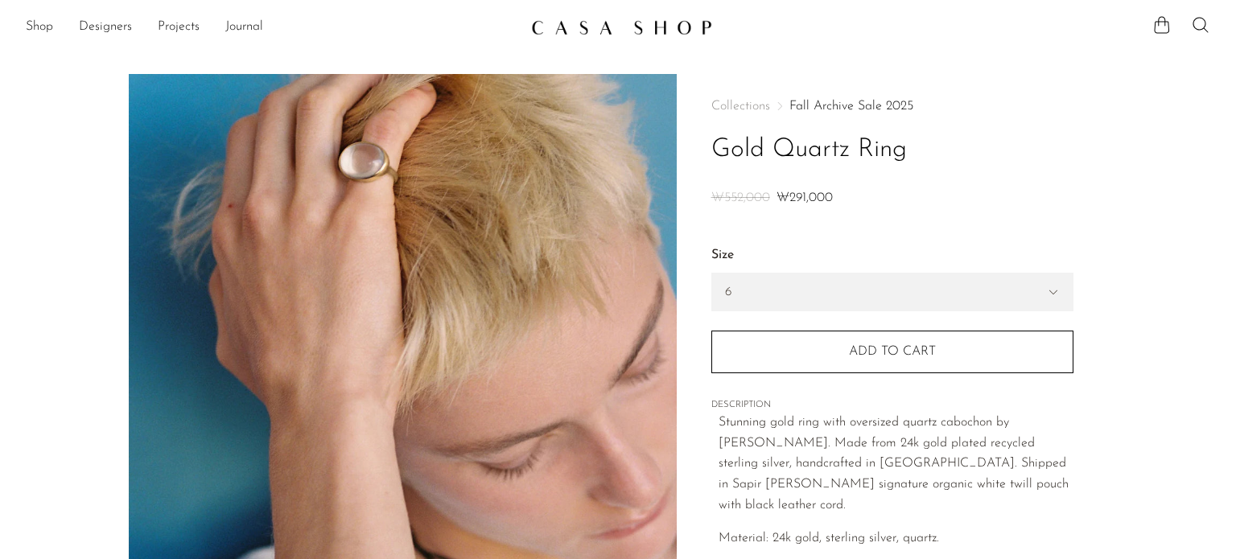
click at [1137, 419] on section "Gold Quartz Ring ₩552,000 ₩291,000" at bounding box center [618, 453] width 1236 height 758
click at [1206, 23] on icon at bounding box center [1200, 24] width 15 height 15
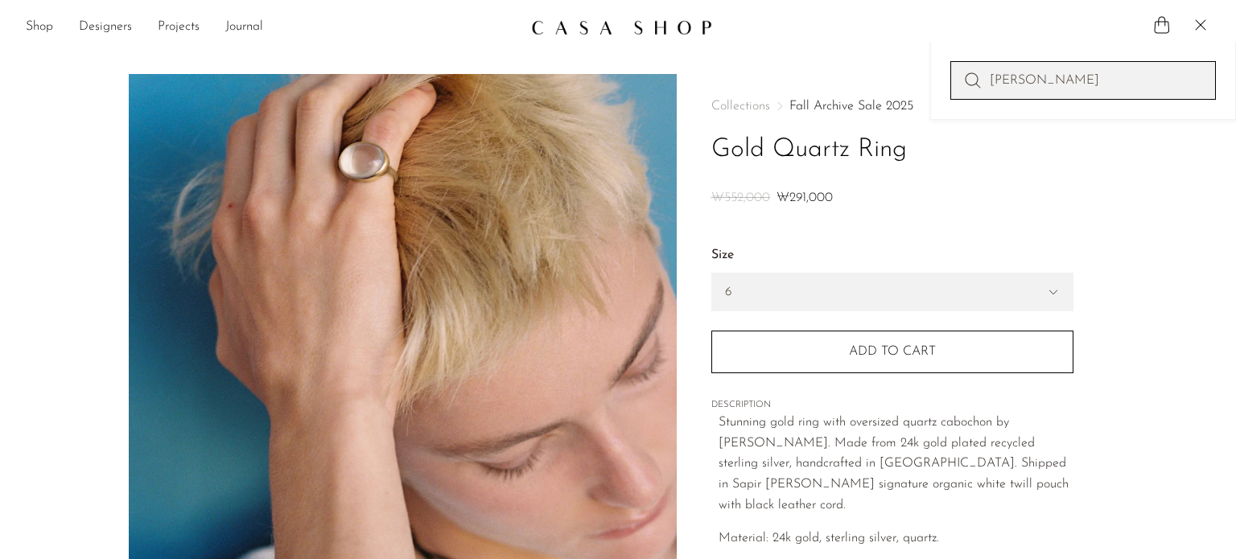
type input "[PERSON_NAME]"
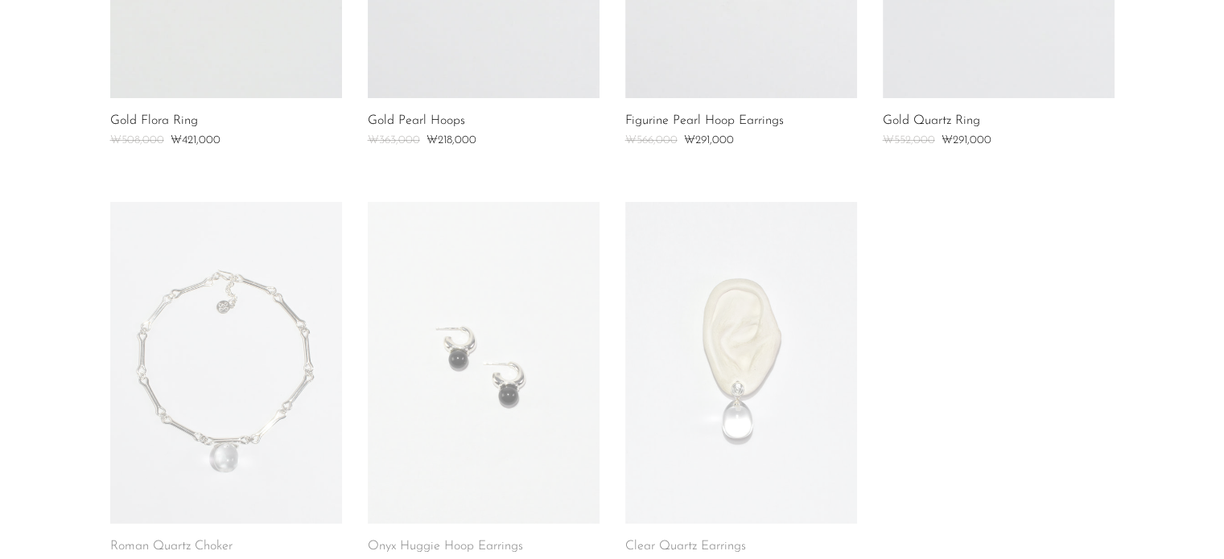
scroll to position [784, 0]
